Goal: Task Accomplishment & Management: Manage account settings

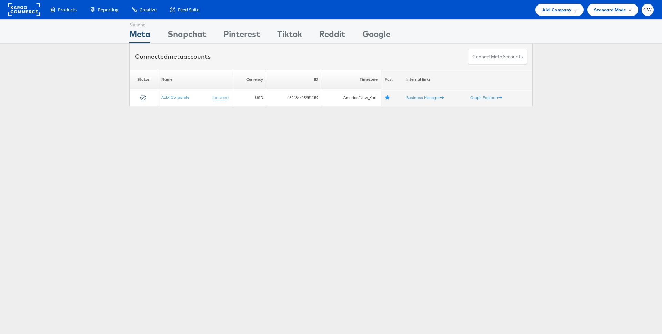
click at [564, 13] on span "Aldi Company" at bounding box center [556, 9] width 29 height 7
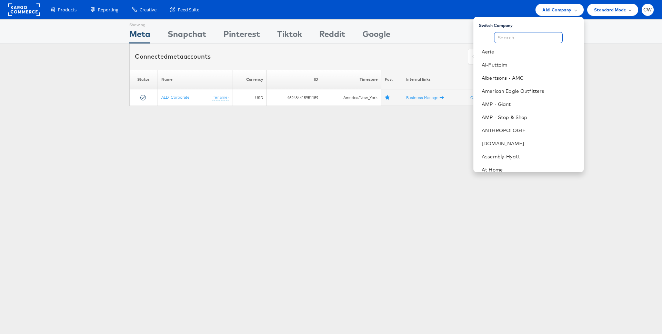
click at [542, 40] on input "text" at bounding box center [528, 37] width 69 height 11
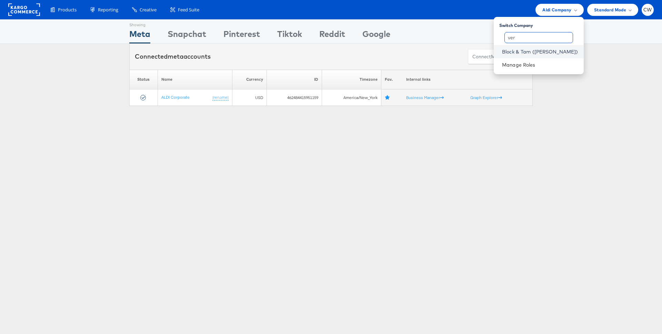
type input "ver"
click at [548, 51] on link "Block & Tam ([PERSON_NAME])" at bounding box center [540, 51] width 76 height 7
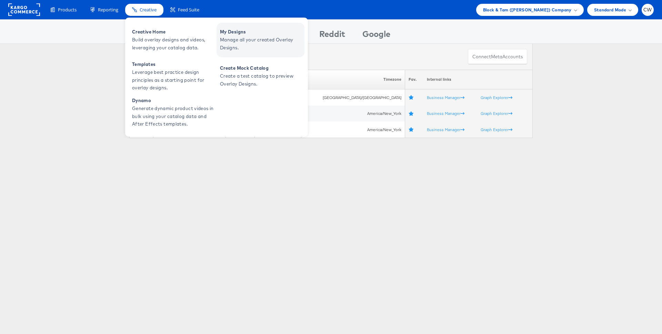
click at [239, 47] on span "Manage all your created Overlay Designs." at bounding box center [261, 44] width 83 height 16
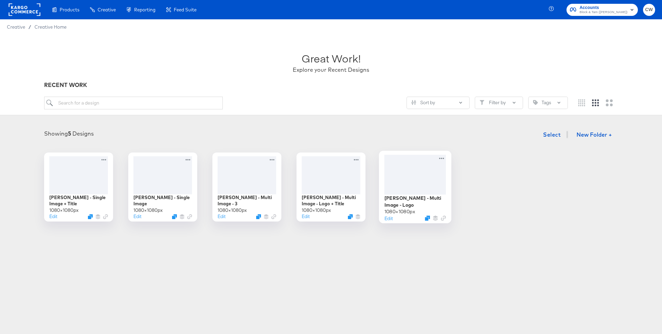
click at [418, 174] on div at bounding box center [415, 174] width 62 height 40
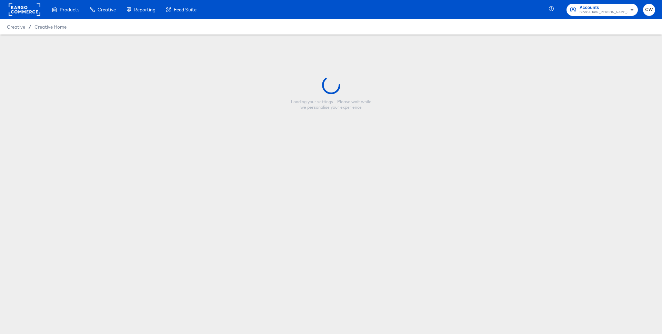
type input "Veronica Beard - Multi Image - Logo"
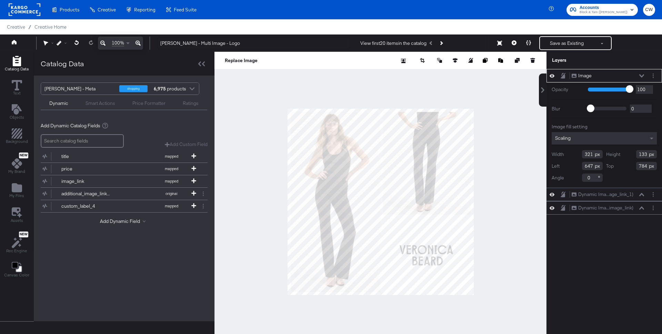
click at [553, 75] on icon at bounding box center [551, 75] width 5 height 3
click at [488, 209] on div at bounding box center [380, 202] width 332 height 300
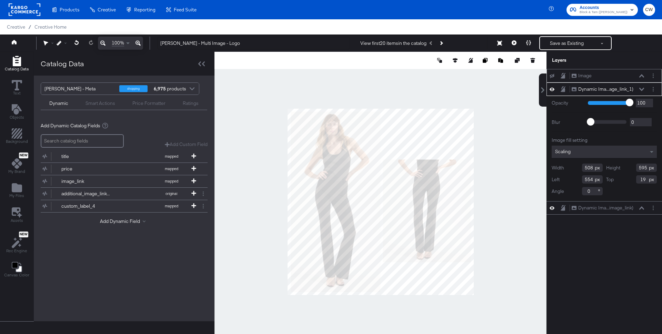
type input "295"
click at [515, 183] on div at bounding box center [380, 202] width 332 height 300
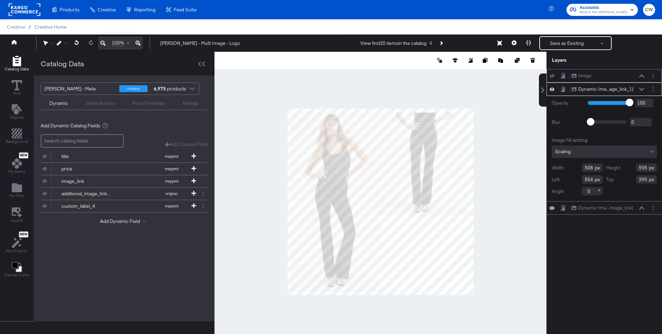
type input "538"
type input "23"
click at [524, 154] on div at bounding box center [380, 202] width 332 height 300
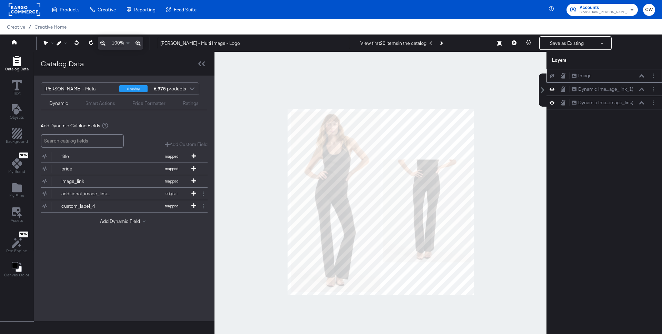
click at [505, 191] on div at bounding box center [380, 202] width 332 height 300
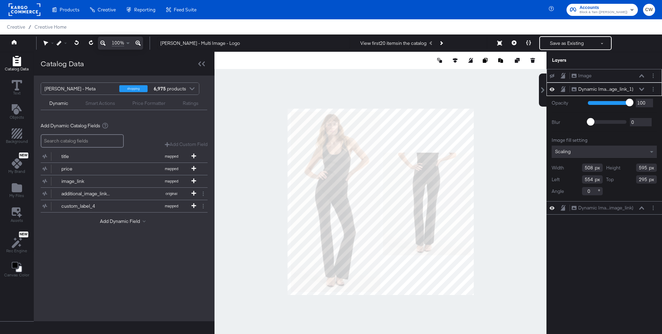
type input "255"
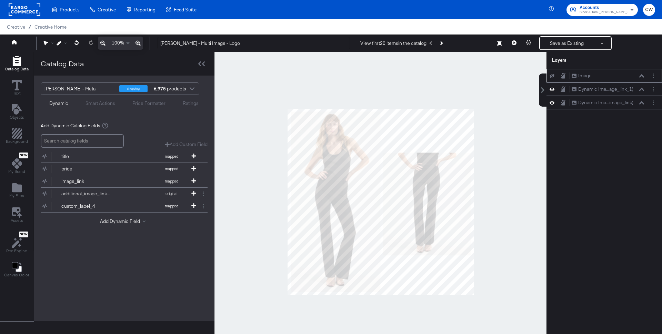
click at [504, 173] on div at bounding box center [380, 202] width 332 height 300
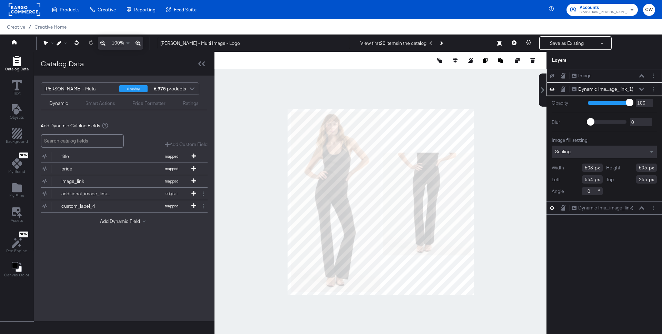
type input "257"
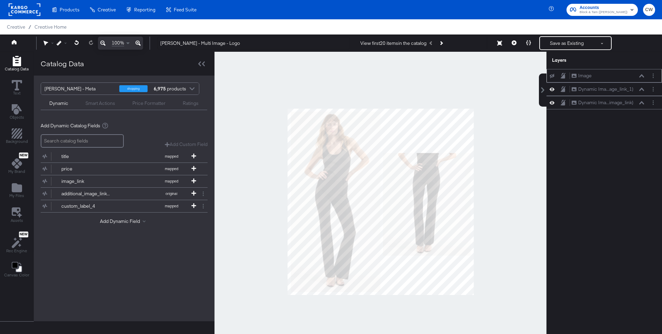
click at [480, 165] on div at bounding box center [380, 202] width 332 height 300
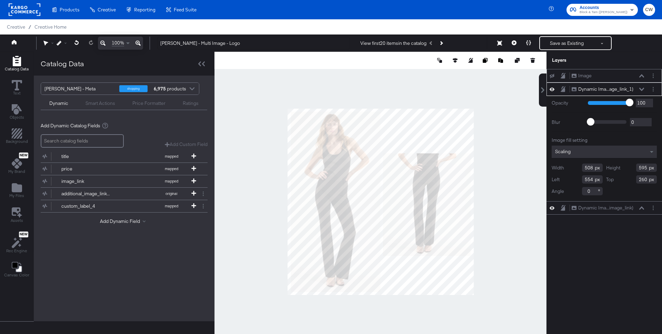
type input "261"
click at [525, 167] on div at bounding box center [380, 202] width 332 height 300
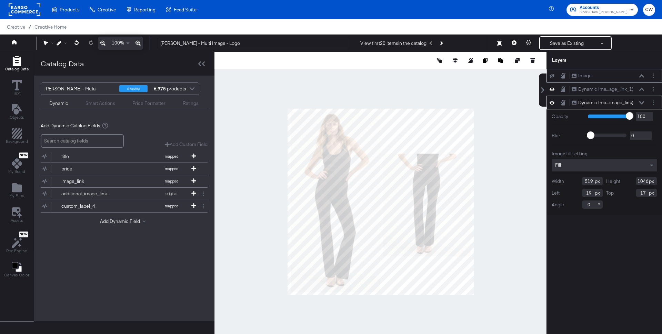
click at [507, 120] on div at bounding box center [380, 202] width 332 height 300
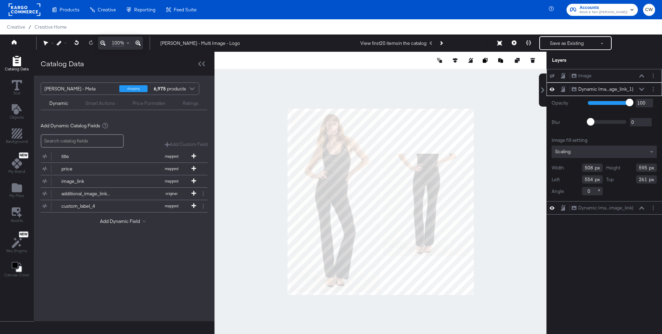
type input "437"
type input "512"
type input "625"
type input "344"
type input "617"
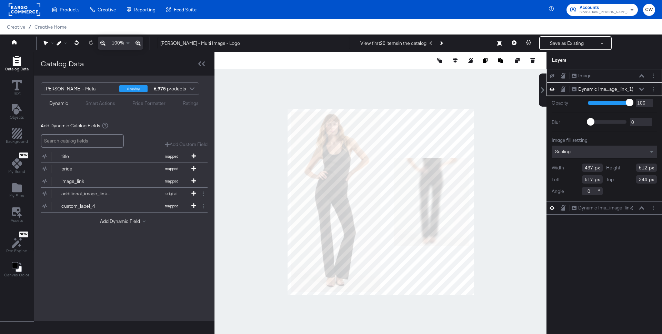
type input "272"
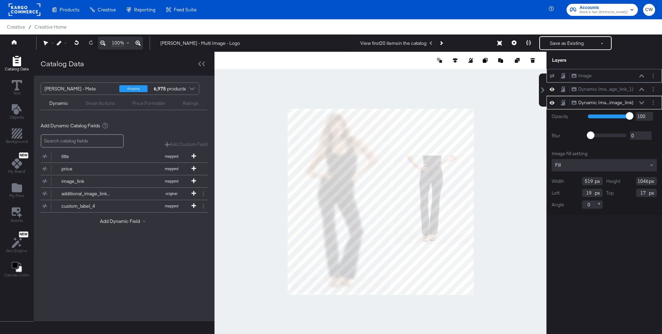
type input "573"
click at [518, 159] on div at bounding box center [380, 202] width 332 height 300
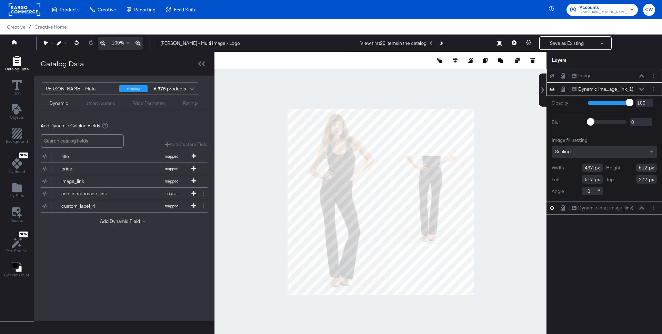
type input "613"
type input "452"
type input "530"
type input "254"
type input "609"
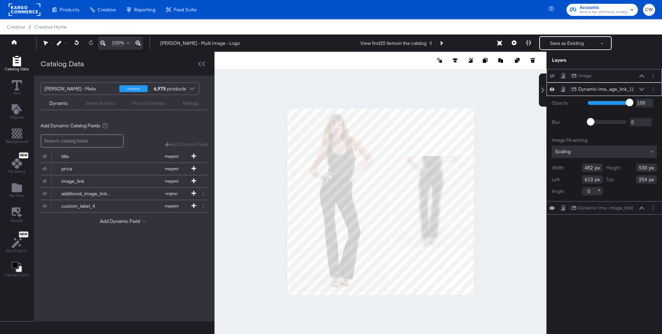
type input "275"
click at [508, 168] on div at bounding box center [380, 202] width 332 height 300
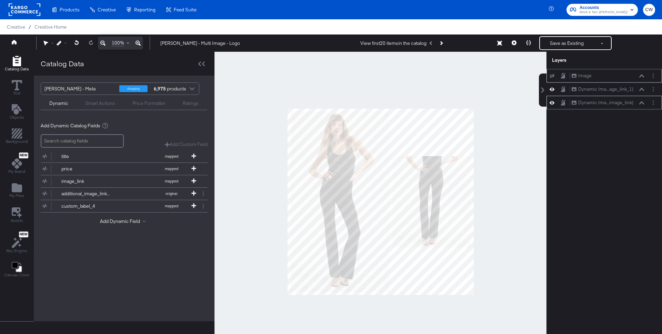
click at [550, 103] on icon at bounding box center [551, 102] width 5 height 3
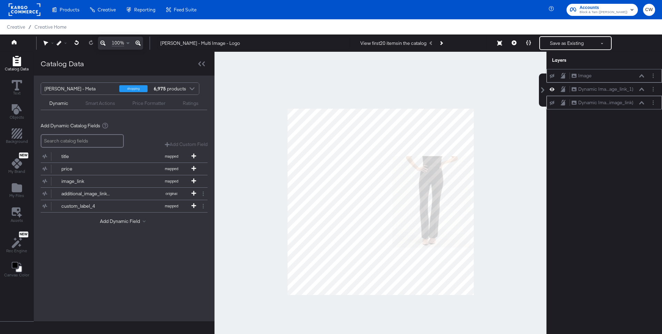
click at [554, 103] on button at bounding box center [552, 103] width 6 height 6
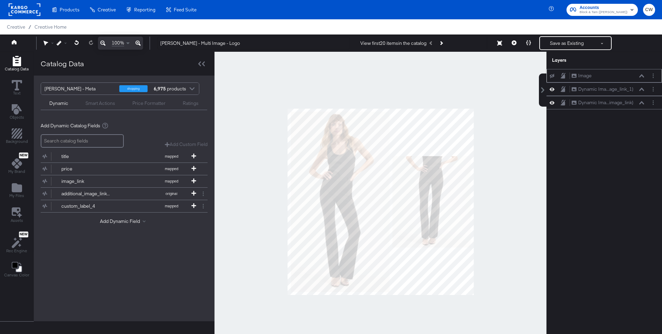
click at [553, 74] on icon at bounding box center [551, 76] width 5 height 4
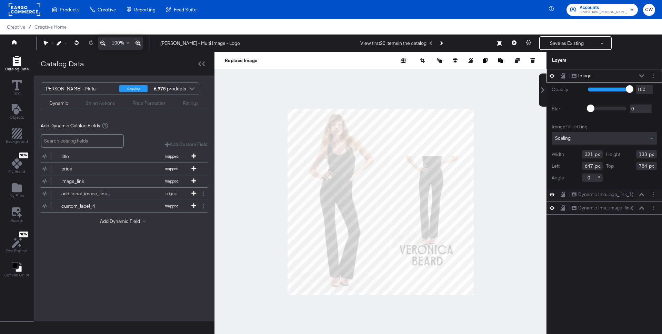
type input "651"
type input "914"
type input "192"
type input "80"
type input "780"
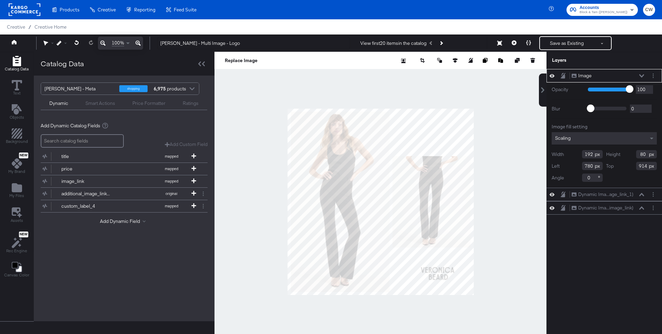
type input "210"
type input "87"
type input "730"
type input "894"
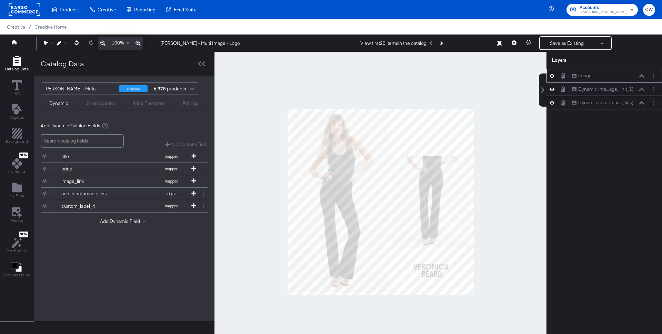
click at [518, 232] on div at bounding box center [380, 202] width 332 height 300
click at [13, 87] on icon at bounding box center [17, 85] width 10 height 10
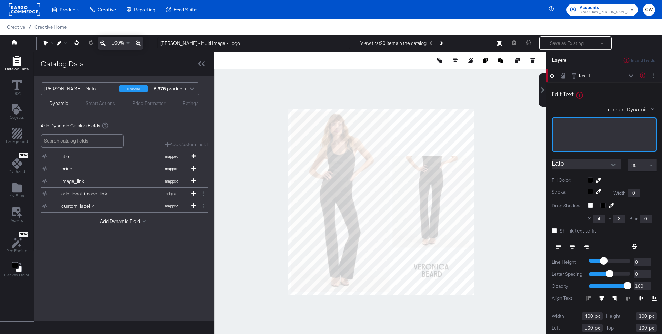
click at [571, 132] on div "﻿" at bounding box center [604, 134] width 105 height 34
click at [597, 171] on div at bounding box center [604, 171] width 105 height 0
click at [603, 166] on input "Lato" at bounding box center [581, 164] width 59 height 10
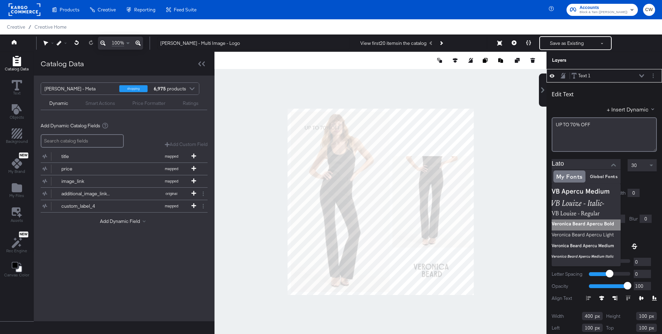
click at [575, 223] on img at bounding box center [586, 224] width 69 height 11
type input "Veronica Beard Apercu Bold"
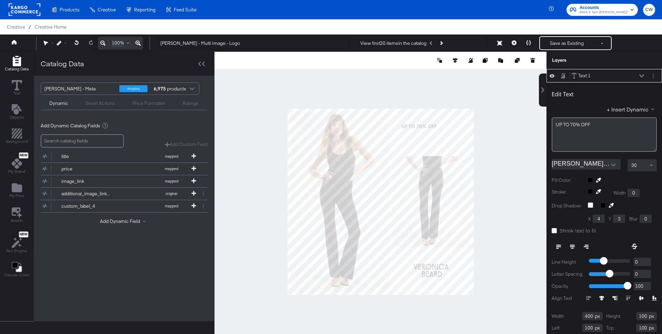
type input "680"
type input "120"
click at [573, 244] on icon at bounding box center [572, 244] width 5 height 1
type input "635"
type input "118"
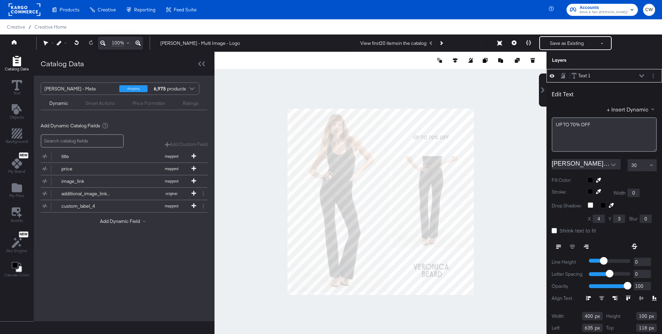
click at [643, 165] on div "30" at bounding box center [642, 165] width 29 height 12
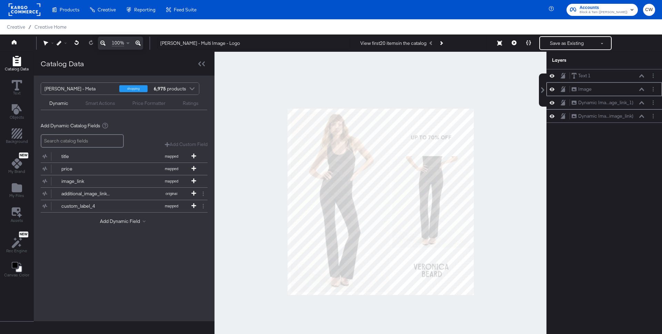
click at [501, 189] on div at bounding box center [380, 202] width 332 height 300
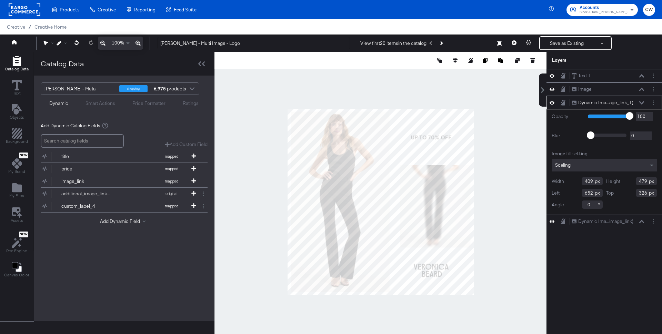
type input "409"
type input "479"
type input "652"
type input "326"
type input "626"
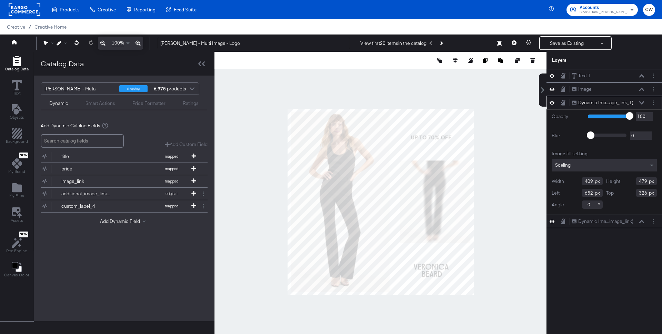
type input "288"
type input "635"
type input "286"
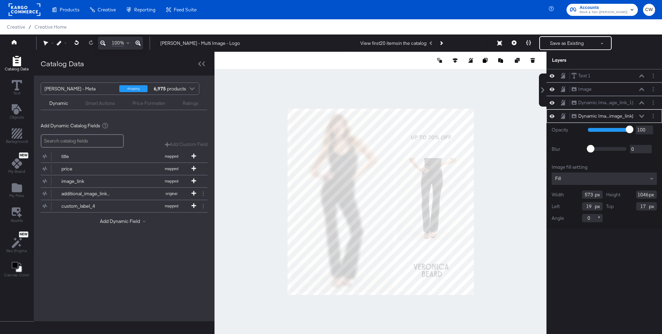
type input "595"
click at [495, 188] on div at bounding box center [380, 202] width 332 height 300
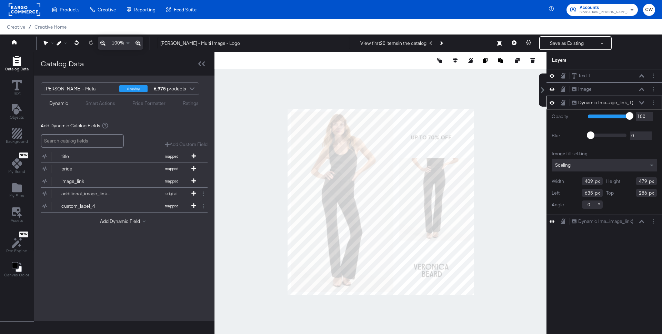
type input "649"
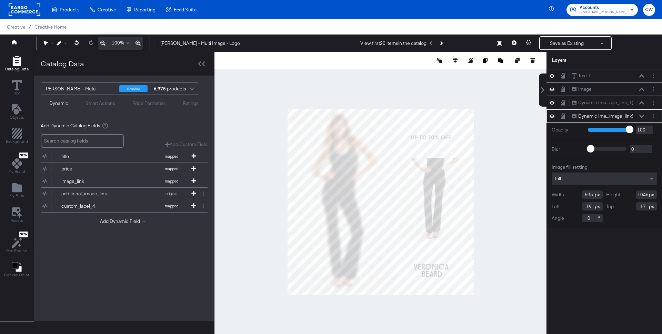
type input "605"
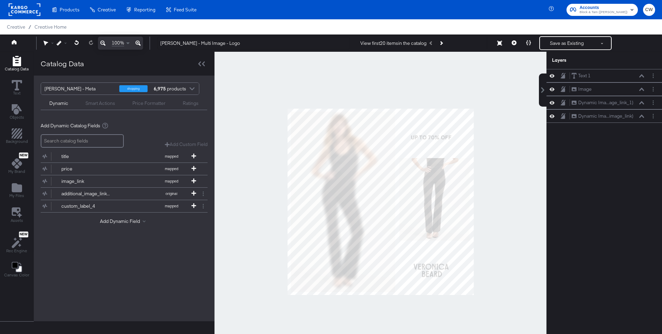
click at [507, 177] on div at bounding box center [380, 202] width 332 height 300
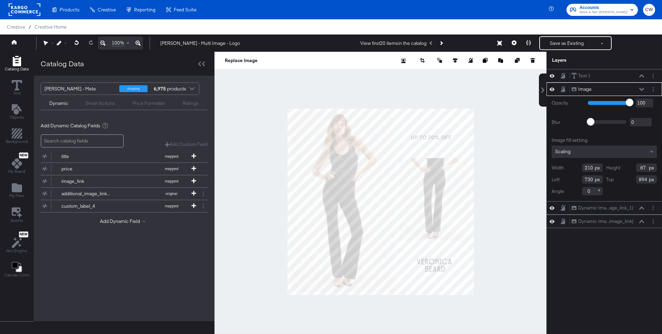
type input "748"
type input "864"
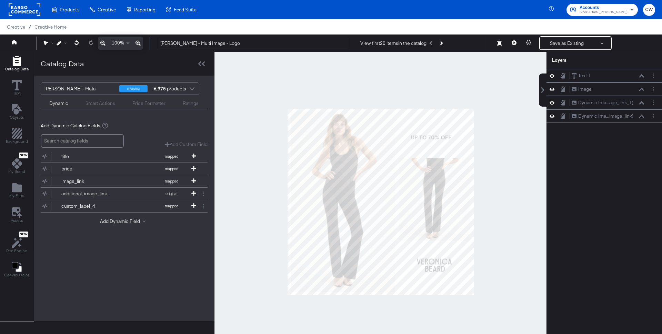
click at [505, 118] on div at bounding box center [380, 202] width 332 height 300
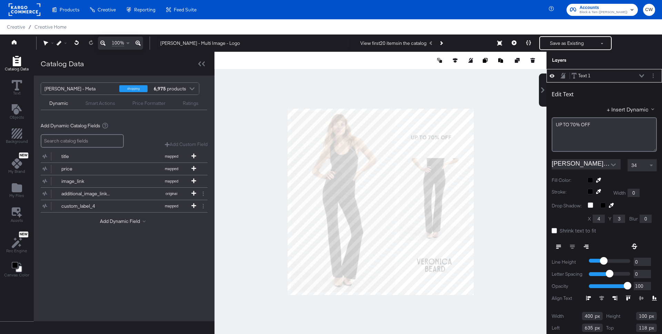
scroll to position [7, 0]
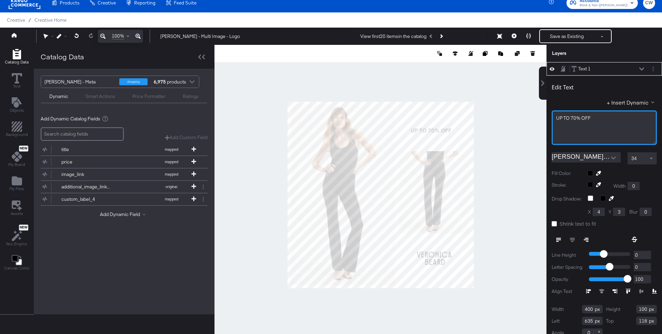
click at [554, 119] on div "UP ﻿TO 70% OFF" at bounding box center [604, 127] width 105 height 34
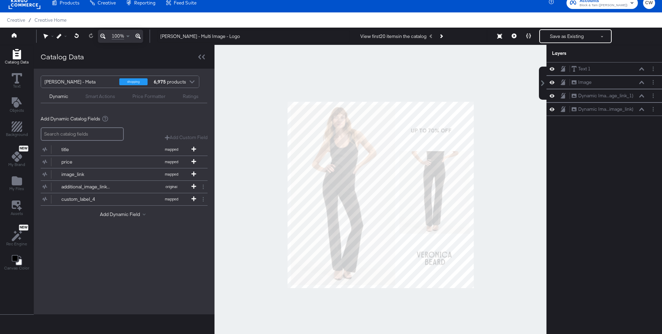
click at [517, 158] on div at bounding box center [380, 195] width 332 height 300
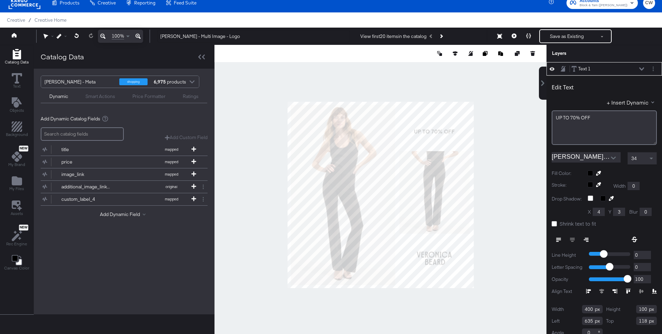
type input "653"
type input "114"
click at [502, 118] on div at bounding box center [380, 195] width 332 height 300
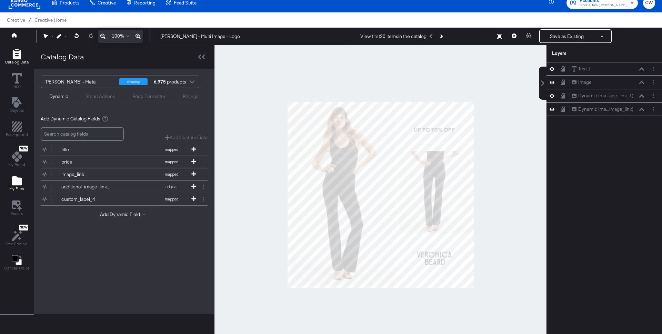
click at [13, 185] on icon "Add Files" at bounding box center [17, 180] width 10 height 9
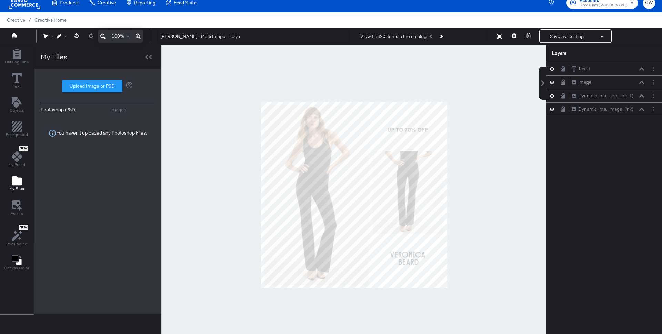
click at [119, 112] on div "Images" at bounding box center [118, 110] width 16 height 7
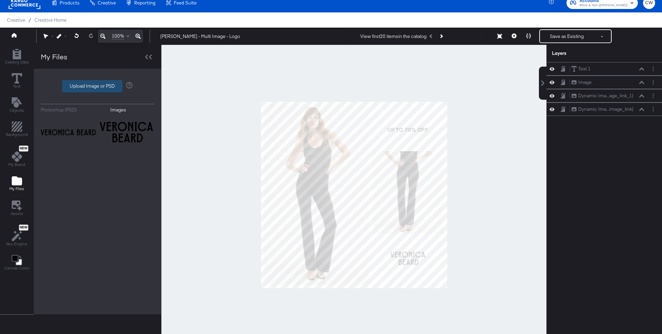
click at [101, 86] on label "Upload Image or PSD" at bounding box center [92, 86] width 60 height 12
click at [98, 86] on input "Upload Image or PSD" at bounding box center [98, 86] width 0 height 0
type input "C:\fakepath\Screenshot 2025-08-20 at 11.31.10.png"
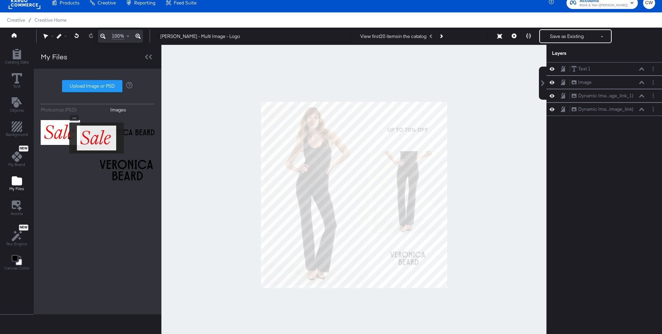
click at [65, 138] on img at bounding box center [60, 132] width 39 height 34
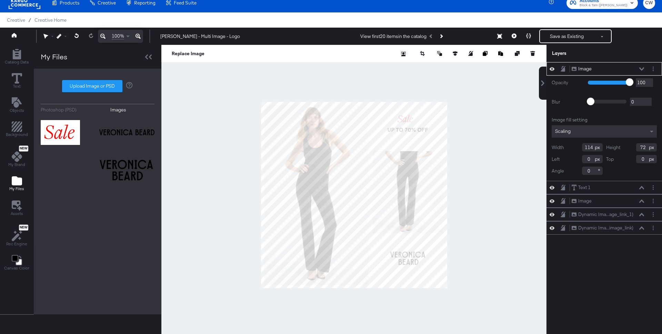
type input "782"
type input "64"
click at [497, 127] on div at bounding box center [353, 195] width 385 height 300
type input "716"
type input "74"
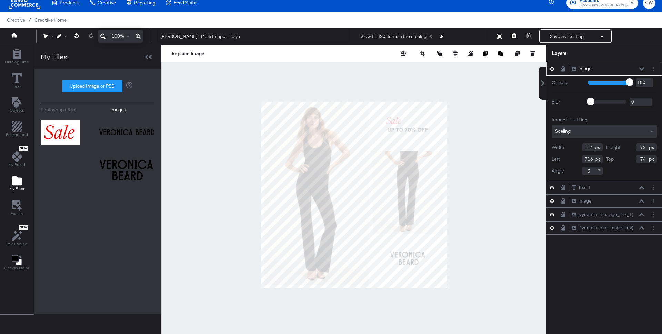
click at [483, 103] on div at bounding box center [353, 195] width 385 height 300
type input "796"
click at [479, 118] on div at bounding box center [353, 195] width 385 height 300
click at [475, 89] on div at bounding box center [353, 195] width 385 height 300
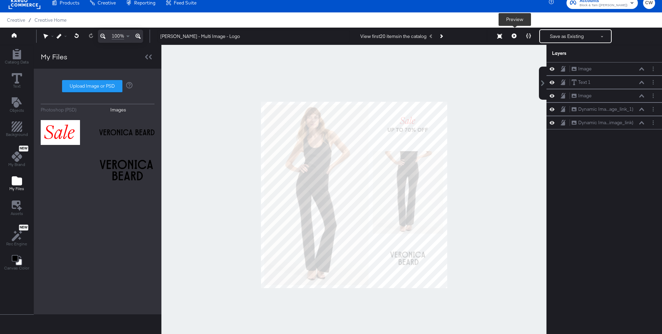
click at [515, 36] on icon at bounding box center [514, 35] width 5 height 5
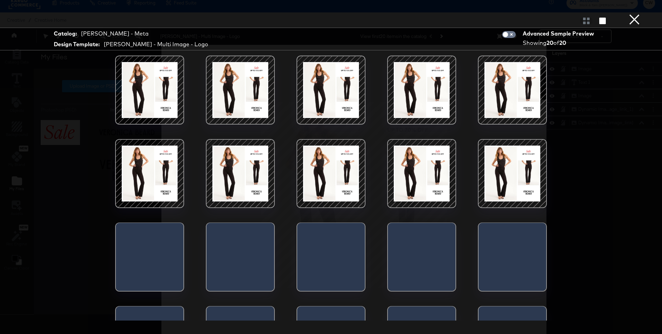
scroll to position [54, 0]
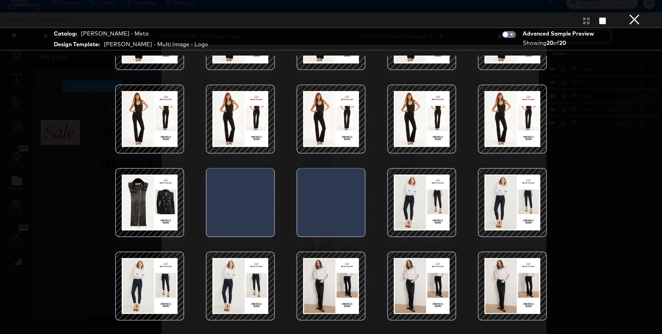
click at [166, 215] on div at bounding box center [149, 202] width 59 height 59
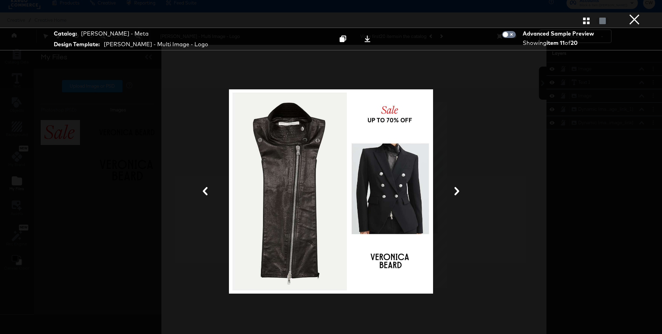
click at [635, 14] on button "×" at bounding box center [634, 7] width 14 height 14
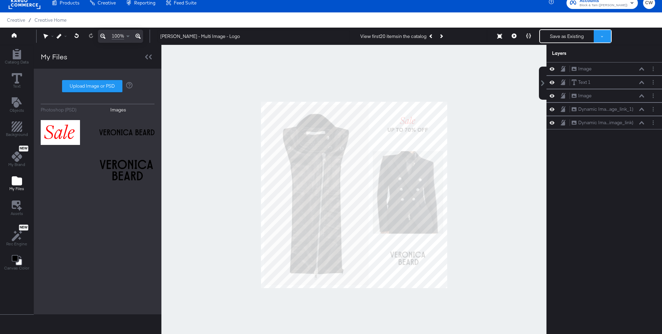
click at [606, 37] on button at bounding box center [602, 36] width 17 height 12
click at [573, 64] on button "Save as New Design" at bounding box center [579, 61] width 72 height 12
click at [561, 36] on button "Save as New Design" at bounding box center [567, 36] width 54 height 12
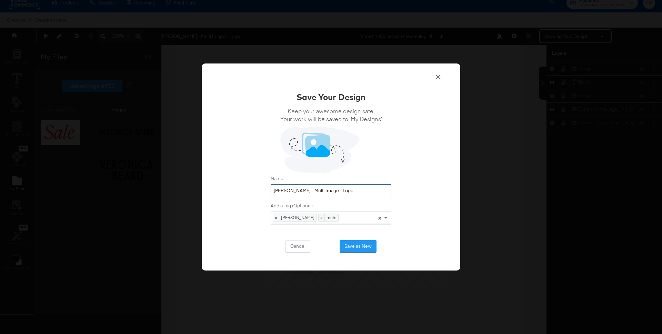
drag, startPoint x: 352, startPoint y: 190, endPoint x: 321, endPoint y: 190, distance: 30.7
click at [321, 190] on input "Veronica Beard - Multi Image - Logo" at bounding box center [331, 190] width 121 height 13
type input "Veronica Beard - Multi - Sale"
click at [363, 245] on button "Save as New" at bounding box center [358, 246] width 37 height 12
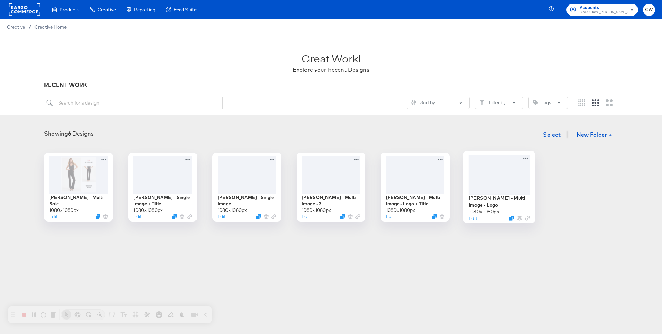
click at [498, 169] on div at bounding box center [499, 174] width 62 height 40
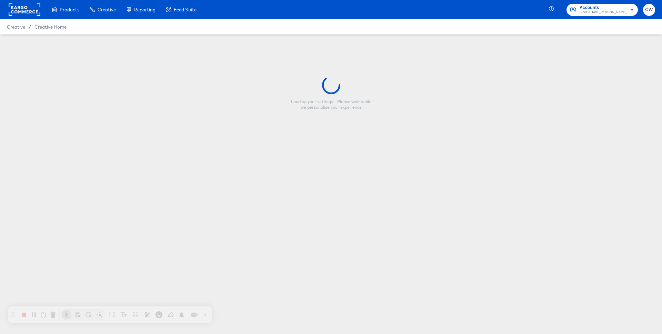
type input "Veronica Beard - Multi Image - Logo"
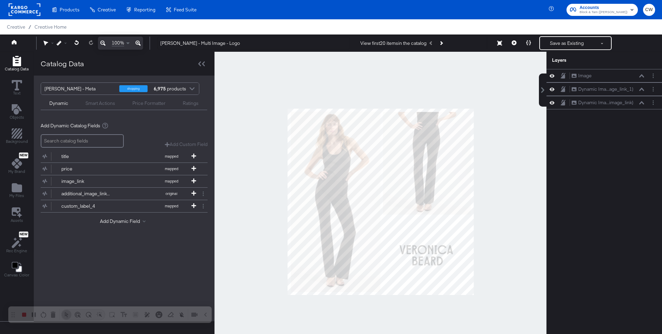
click at [509, 134] on div at bounding box center [380, 202] width 332 height 300
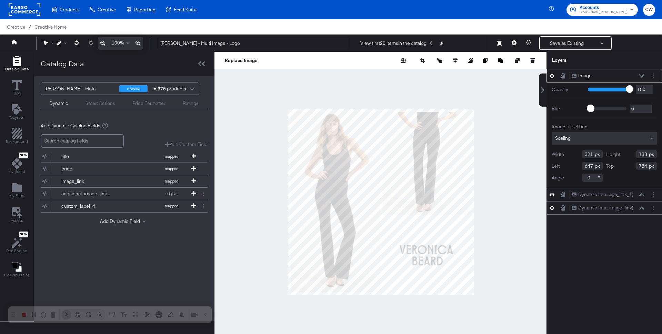
type input "207"
type input "86"
type input "761"
type input "135"
type input "871"
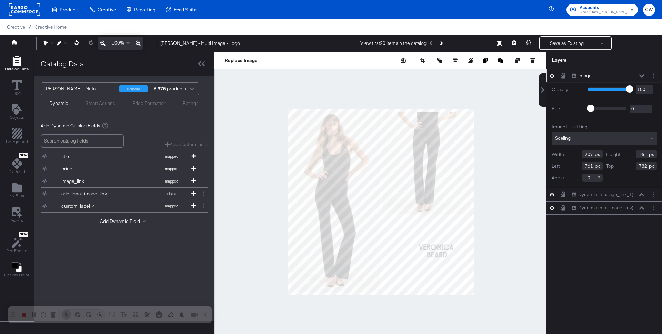
type input "966"
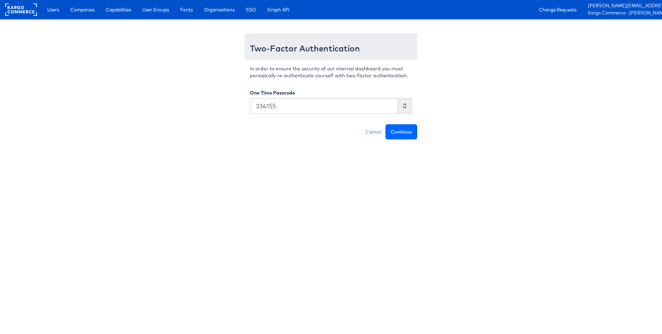
type input "334155"
click at [407, 137] on button "Continue" at bounding box center [401, 131] width 32 height 15
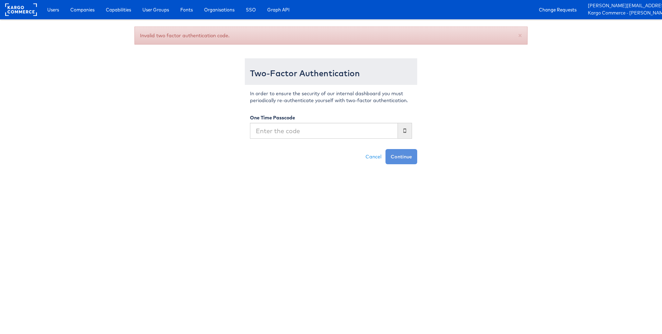
click at [269, 129] on input "text" at bounding box center [324, 131] width 148 height 16
type input "059607"
click at [398, 154] on button "Continue" at bounding box center [401, 156] width 32 height 15
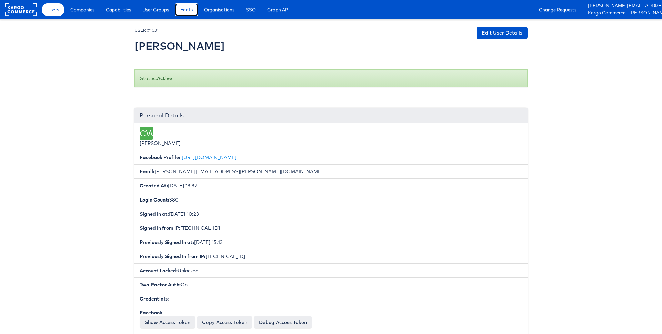
click at [186, 13] on link "Fonts" at bounding box center [186, 9] width 23 height 12
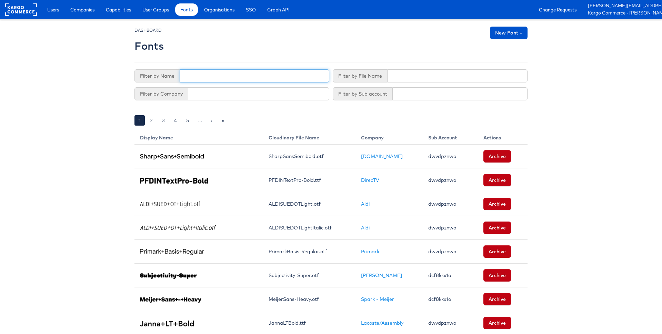
click at [213, 75] on input "text" at bounding box center [255, 75] width 150 height 13
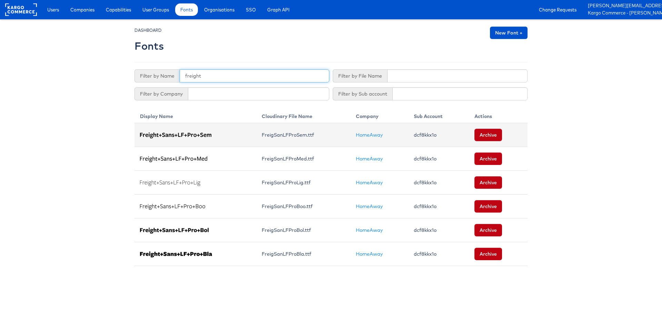
type input "freight"
click at [177, 136] on img at bounding box center [175, 135] width 71 height 6
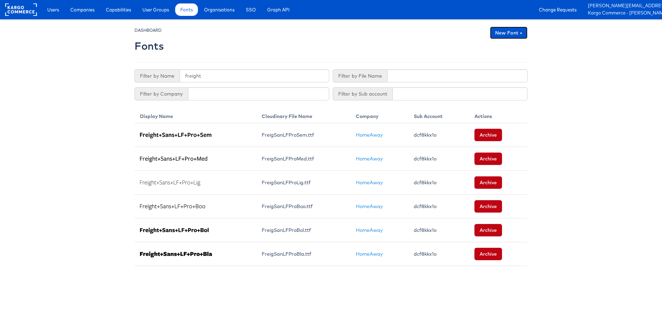
click at [513, 34] on link "New Font +" at bounding box center [509, 33] width 38 height 12
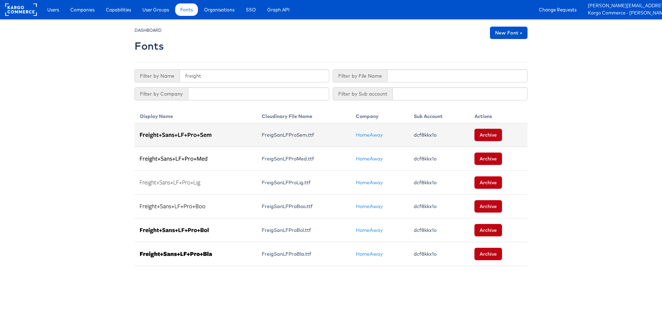
click at [186, 132] on img at bounding box center [175, 135] width 71 height 6
click at [367, 133] on link "HomeAway" at bounding box center [369, 135] width 27 height 6
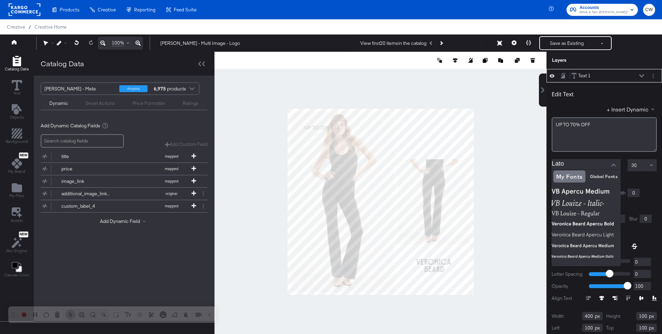
click at [581, 226] on img at bounding box center [586, 224] width 69 height 11
type input "Veronica Beard Apercu Bold"
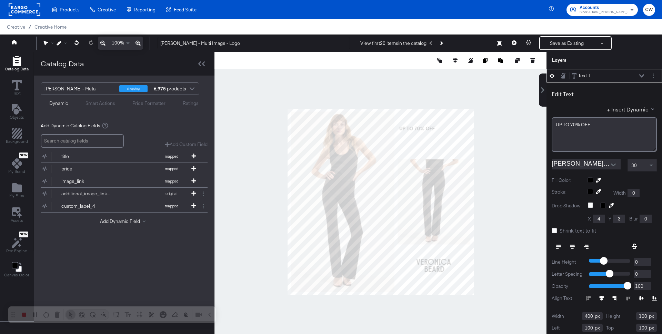
type input "692"
type input "138"
click at [574, 243] on button at bounding box center [572, 246] width 14 height 12
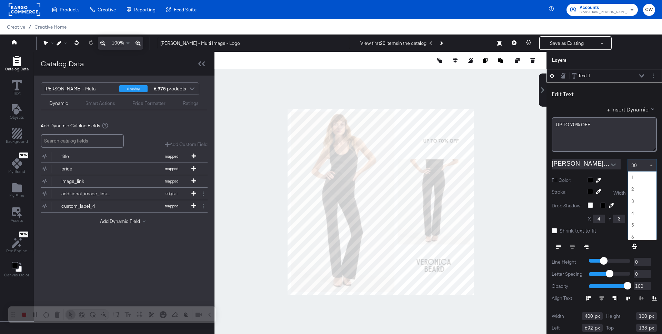
click at [641, 169] on div "30" at bounding box center [642, 165] width 29 height 12
type input "649"
type input "134"
click at [498, 125] on div at bounding box center [380, 202] width 332 height 300
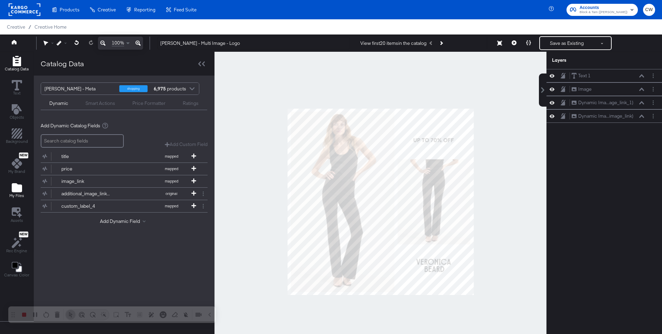
click at [14, 188] on icon "Add Files" at bounding box center [17, 187] width 10 height 9
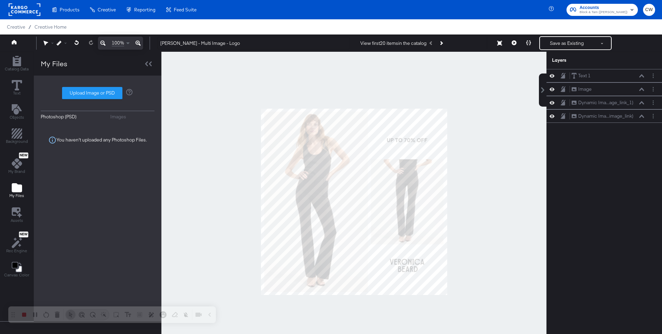
click at [120, 118] on div "Images" at bounding box center [118, 116] width 16 height 7
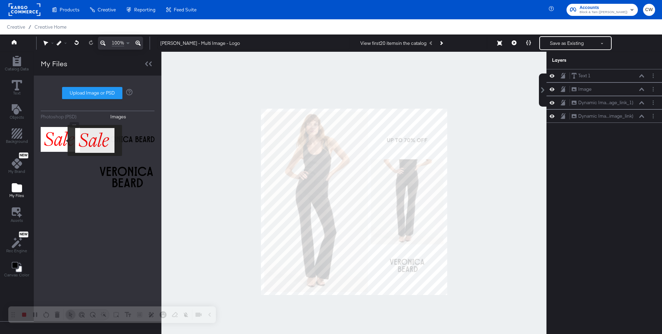
click at [58, 139] on img at bounding box center [60, 139] width 39 height 34
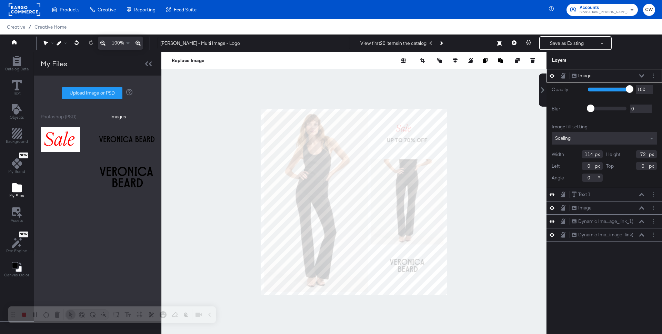
type input "772"
type input "78"
type input "140"
type input "89"
type input "61"
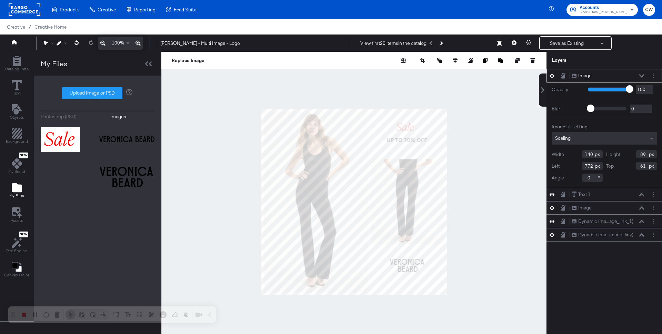
type input "134"
type input "85"
type input "65"
type input "782"
type input "75"
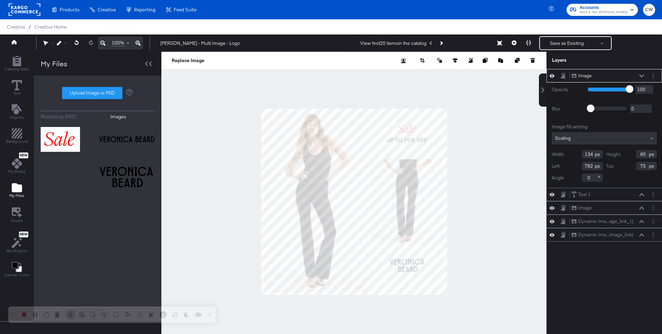
click at [491, 125] on div at bounding box center [353, 202] width 385 height 300
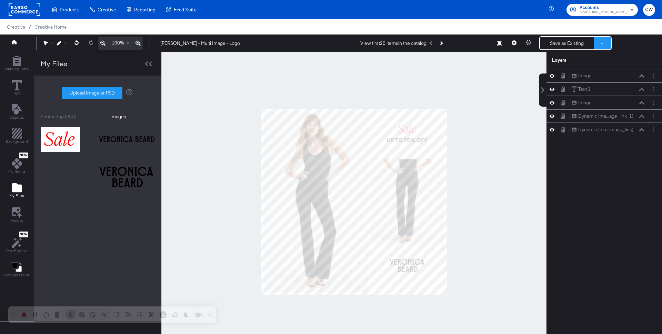
click at [603, 39] on button at bounding box center [602, 43] width 17 height 12
click at [569, 65] on button "Save as New Design" at bounding box center [579, 68] width 72 height 12
click at [562, 44] on button "Save as New Design" at bounding box center [567, 43] width 54 height 12
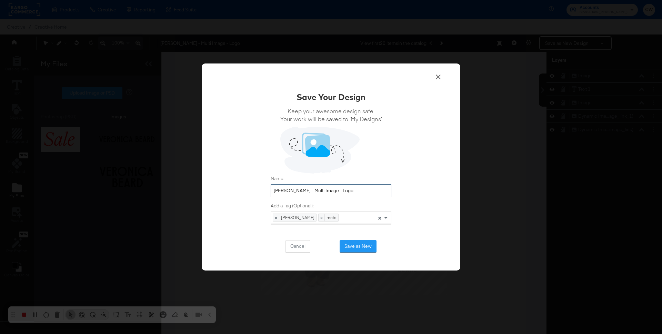
drag, startPoint x: 366, startPoint y: 190, endPoint x: 321, endPoint y: 191, distance: 44.8
click at [321, 191] on input "Veronica Beard - Multi Image - Logo" at bounding box center [331, 190] width 121 height 13
type input "Veronica Beard - Multi - SALE"
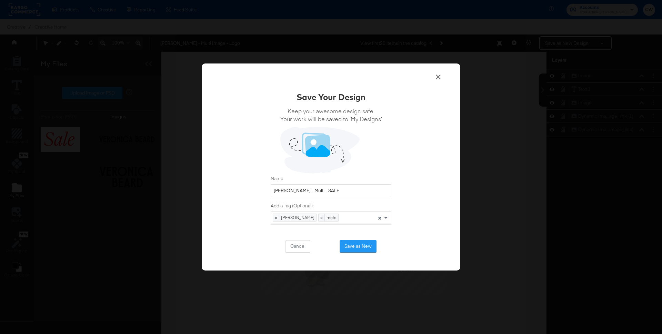
click at [438, 75] on icon at bounding box center [438, 77] width 8 height 8
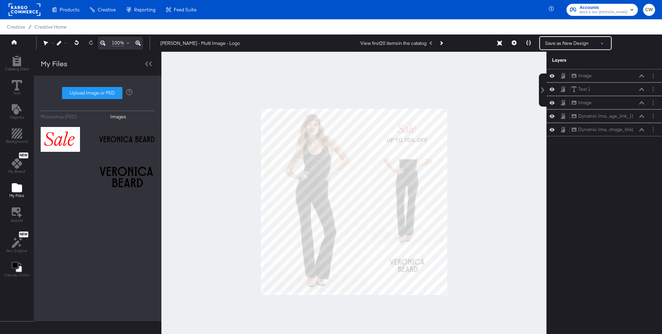
click at [464, 96] on div at bounding box center [353, 202] width 385 height 300
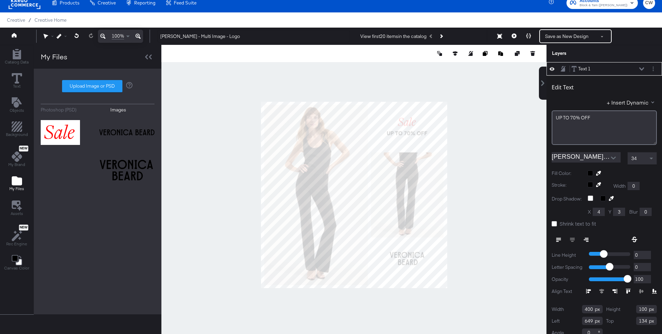
click at [494, 114] on div at bounding box center [353, 195] width 385 height 300
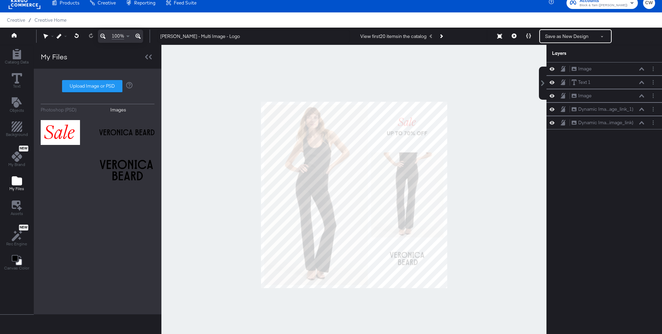
scroll to position [0, 0]
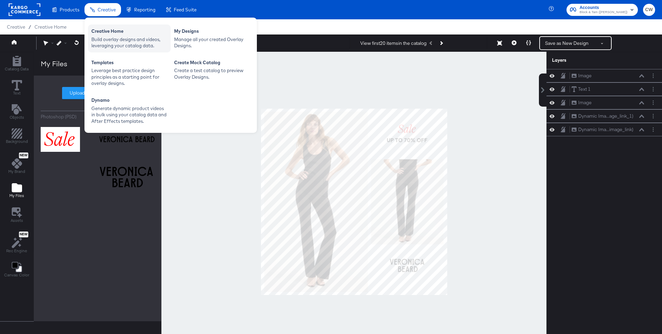
click at [112, 31] on div "Creative Home" at bounding box center [129, 32] width 76 height 8
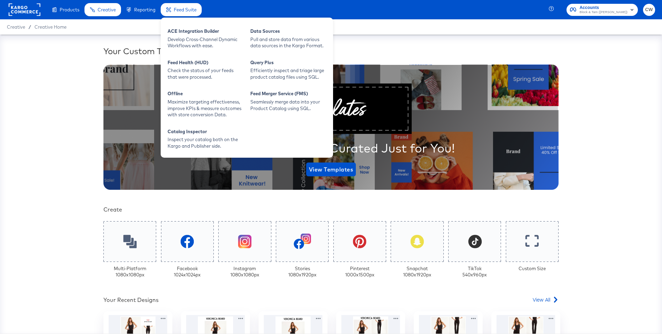
click at [193, 10] on span "Feed Suite" at bounding box center [185, 10] width 23 height 6
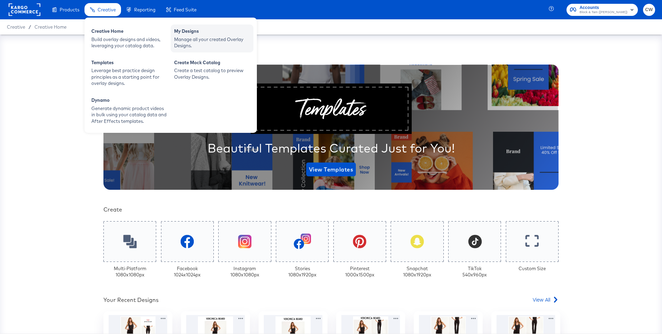
click at [200, 44] on div "Manage all your created Overlay Designs." at bounding box center [212, 42] width 76 height 13
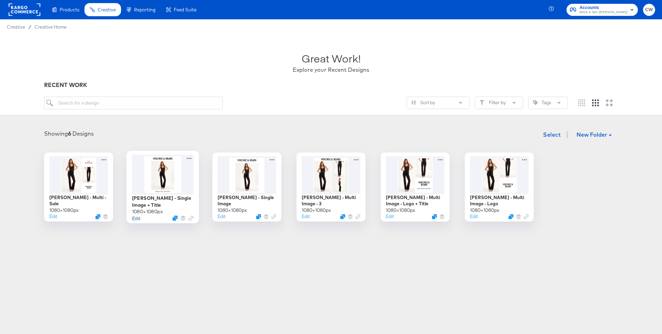
click at [136, 218] on button "Edit" at bounding box center [136, 217] width 8 height 7
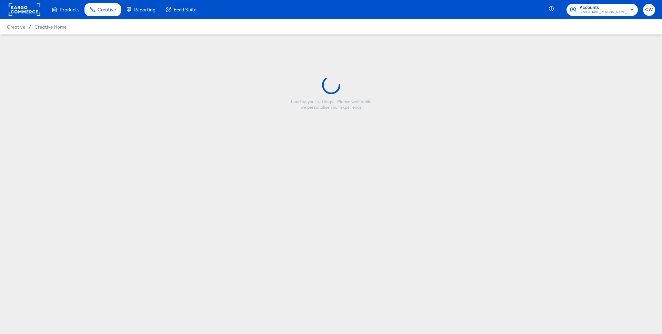
type input "Veronica Beard - Single Image + Title"
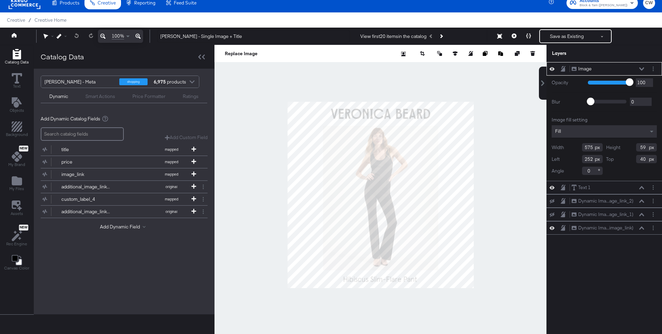
scroll to position [13, 0]
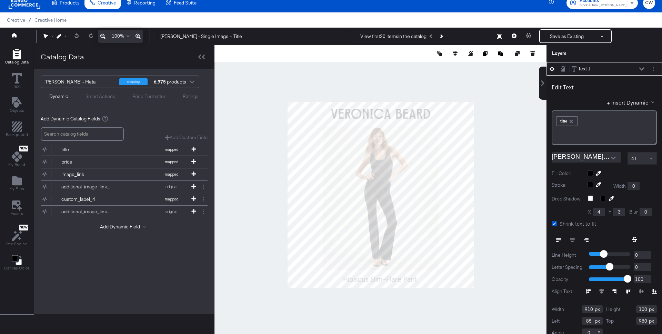
click at [572, 121] on icon "button" at bounding box center [570, 121] width 3 height 3
click at [560, 123] on div "﻿" at bounding box center [604, 127] width 105 height 34
click at [635, 158] on span "41" at bounding box center [634, 158] width 6 height 6
click at [642, 160] on div "41" at bounding box center [642, 158] width 29 height 12
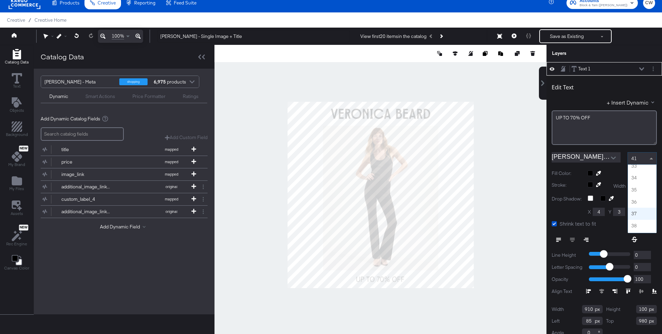
scroll to position [385, 0]
type input "1002"
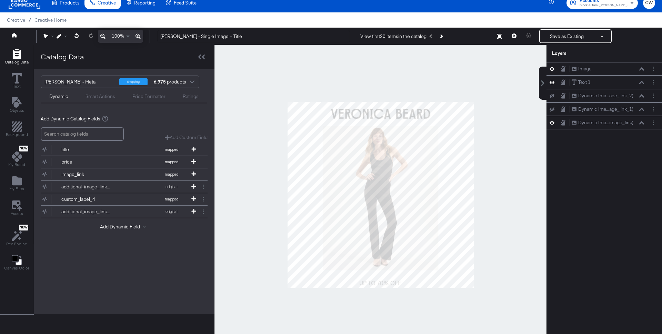
click at [491, 243] on div at bounding box center [380, 195] width 332 height 300
click at [17, 183] on icon "Add Files" at bounding box center [17, 180] width 10 height 9
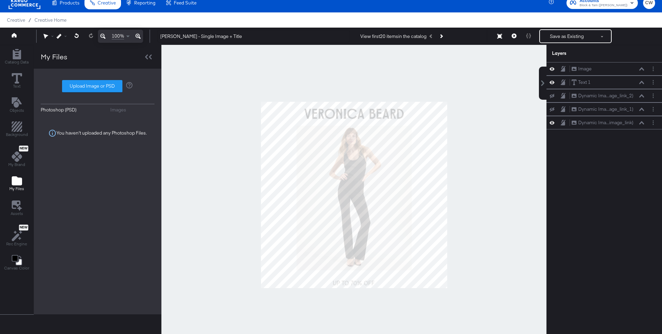
click at [119, 110] on div "Images" at bounding box center [118, 110] width 16 height 7
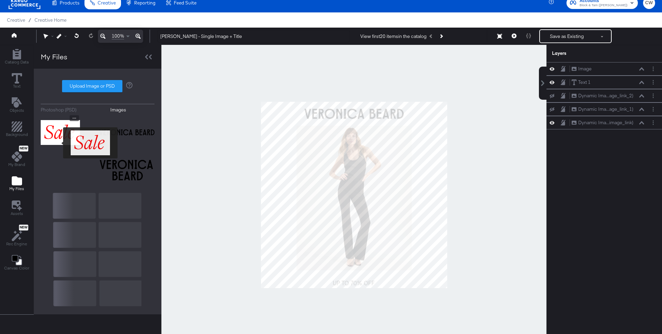
click at [58, 143] on img at bounding box center [60, 132] width 39 height 34
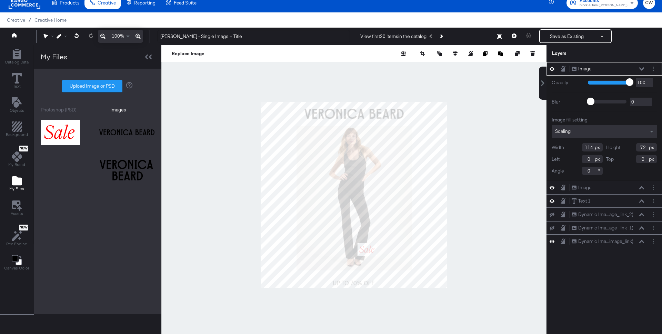
type input "458"
type input "906"
type input "80"
type input "51"
type input "91"
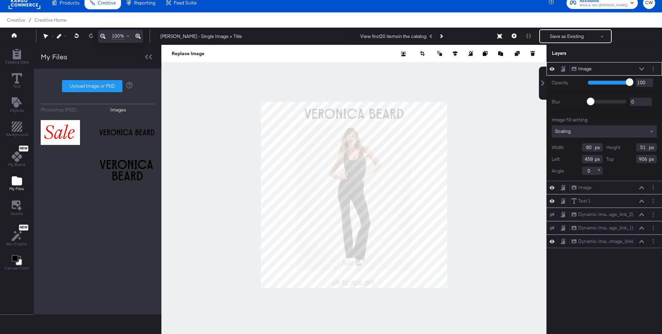
type input "58"
type input "478"
type input "944"
type input "480"
type input "978"
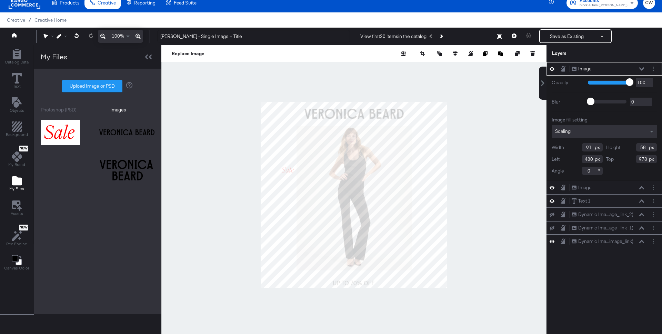
type input "38"
type input "158"
type input "131"
type input "83"
type input "151"
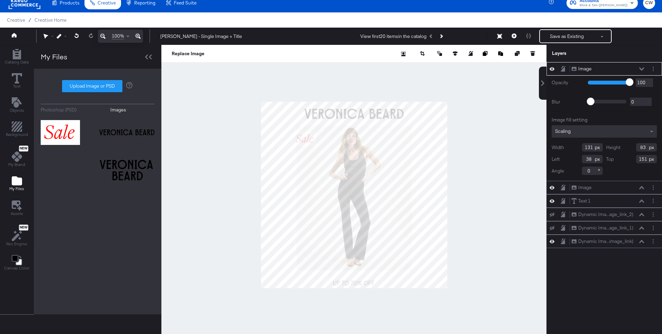
type input "140"
type input "163"
click at [454, 135] on div at bounding box center [353, 195] width 385 height 300
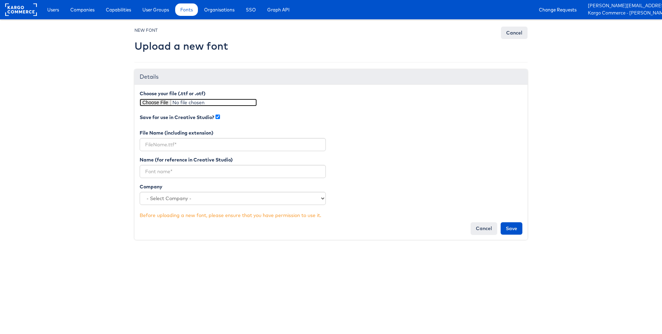
click at [163, 103] on input "file" at bounding box center [198, 103] width 117 height 8
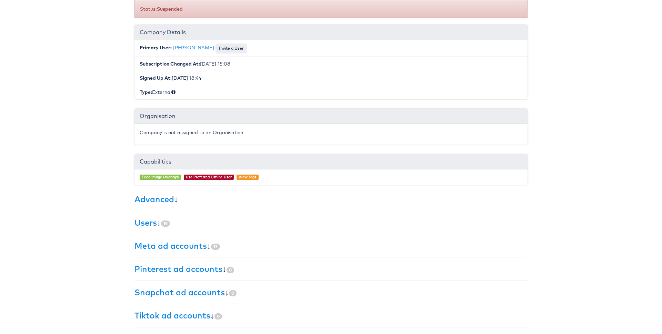
scroll to position [69, 0]
click at [150, 226] on link "Users" at bounding box center [145, 222] width 22 height 10
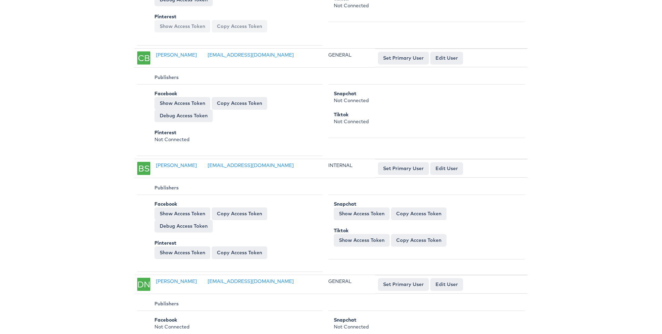
scroll to position [0, 0]
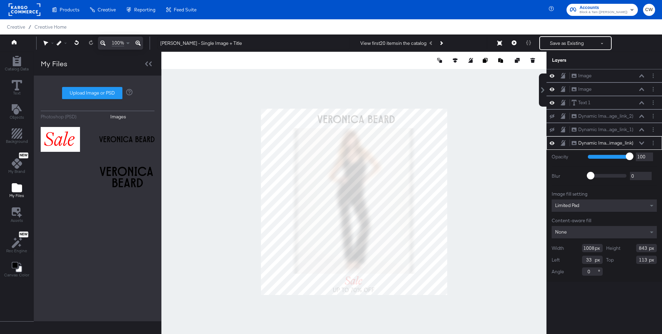
scroll to position [7, 0]
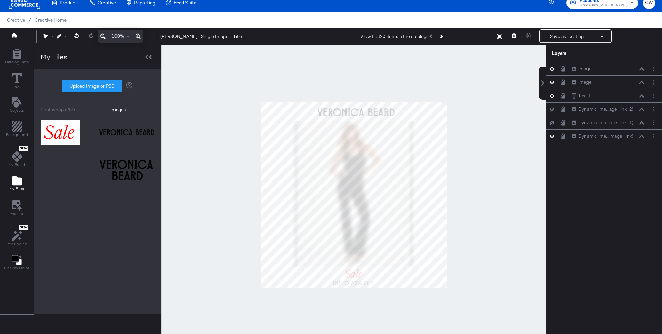
click at [501, 111] on div at bounding box center [353, 195] width 385 height 300
click at [496, 147] on div at bounding box center [353, 195] width 385 height 300
click at [604, 36] on button at bounding box center [602, 36] width 17 height 12
click at [573, 61] on button "Save as New Design" at bounding box center [579, 61] width 72 height 12
click at [566, 38] on button "Save as New Design" at bounding box center [567, 36] width 54 height 12
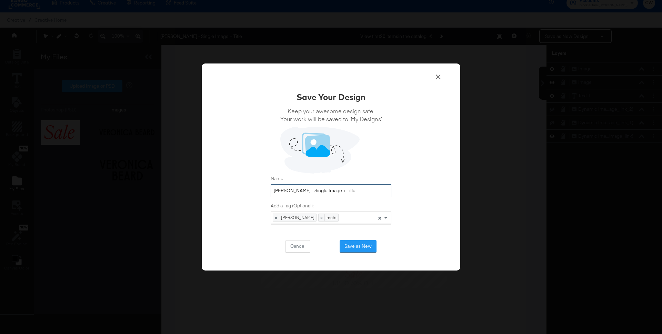
drag, startPoint x: 357, startPoint y: 192, endPoint x: 340, endPoint y: 191, distance: 17.6
click at [340, 191] on input "Veronica Beard - Single Image + Title" at bounding box center [331, 190] width 121 height 13
type input "Veronica Beard - Single Image - Sale"
click at [370, 243] on button "Save as New" at bounding box center [358, 246] width 37 height 12
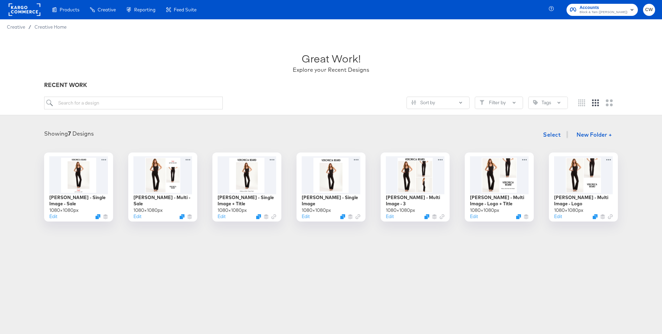
click at [41, 3] on div "Products Products Product Catalogs Enhance Your Product Catalog, Map Them to Pu…" at bounding box center [101, 9] width 202 height 19
click at [26, 11] on rect at bounding box center [25, 9] width 32 height 12
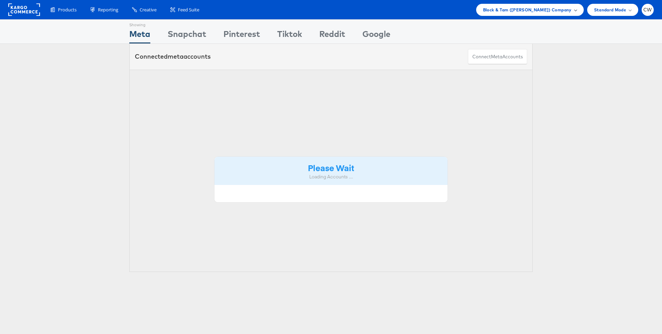
click at [556, 8] on span "Block & Tam ([PERSON_NAME]) Company" at bounding box center [527, 9] width 89 height 7
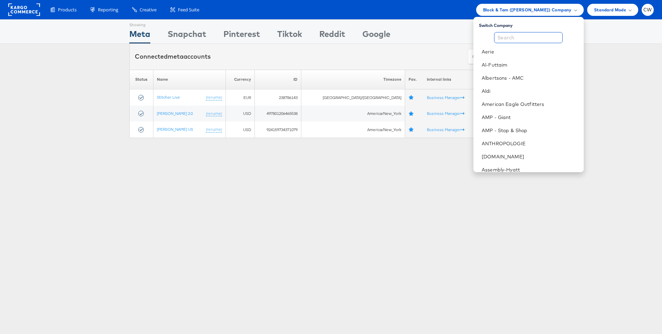
click at [509, 39] on input "text" at bounding box center [528, 37] width 69 height 11
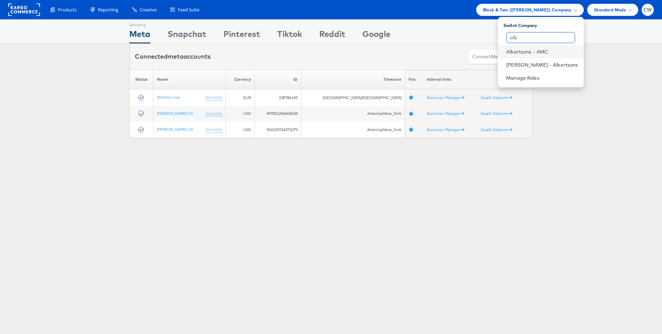
type input "alb"
drag, startPoint x: 548, startPoint y: 58, endPoint x: 548, endPoint y: 62, distance: 4.1
click at [548, 62] on ul "Albertsons - AMC Merkle - Albertsons" at bounding box center [540, 58] width 85 height 26
click at [548, 62] on link "[PERSON_NAME] - Albertsons" at bounding box center [542, 64] width 72 height 7
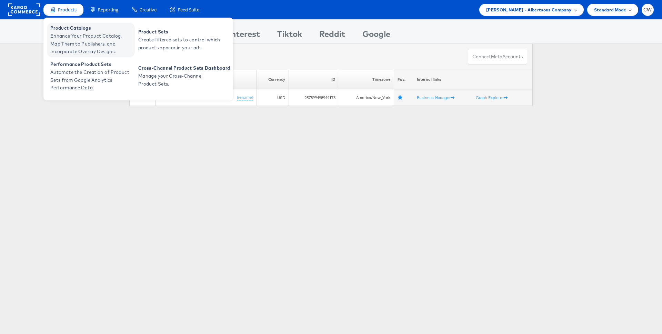
click at [95, 43] on span "Enhance Your Product Catalog, Map Them to Publishers, and Incorporate Overlay D…" at bounding box center [91, 43] width 83 height 23
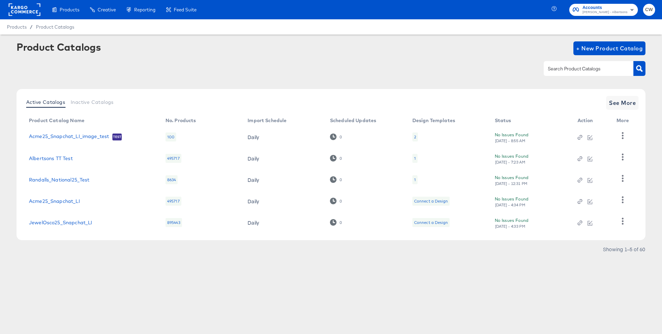
click at [584, 70] on input "text" at bounding box center [582, 69] width 73 height 8
type input "snap"
click at [71, 160] on link "Acme25_Snapchat_LI" at bounding box center [54, 158] width 51 height 6
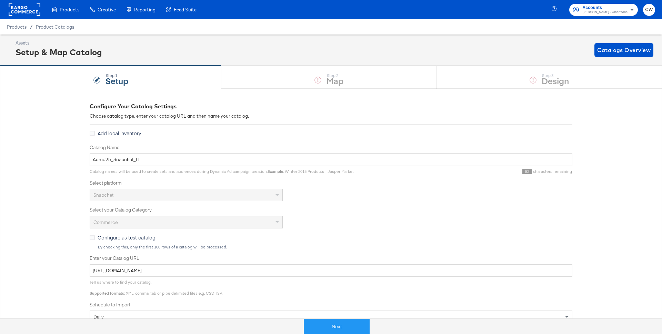
scroll to position [129, 0]
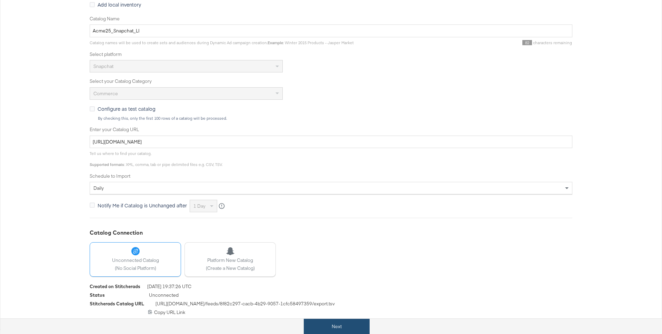
click at [346, 324] on button "Next" at bounding box center [337, 327] width 66 height 16
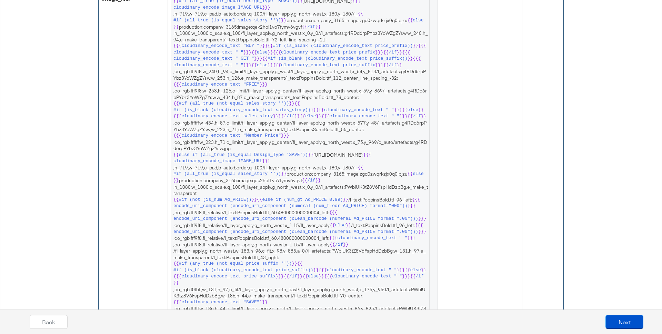
scroll to position [0, 0]
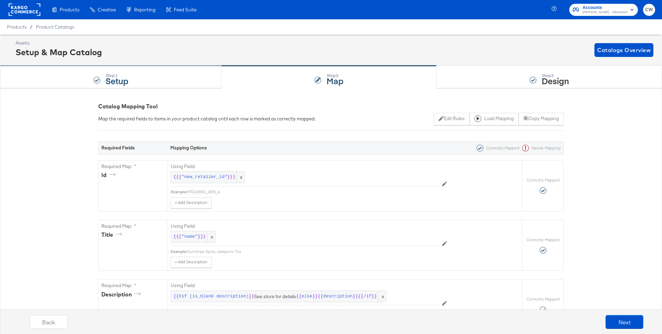
click at [154, 79] on div "Step: 1 Setup" at bounding box center [110, 77] width 221 height 23
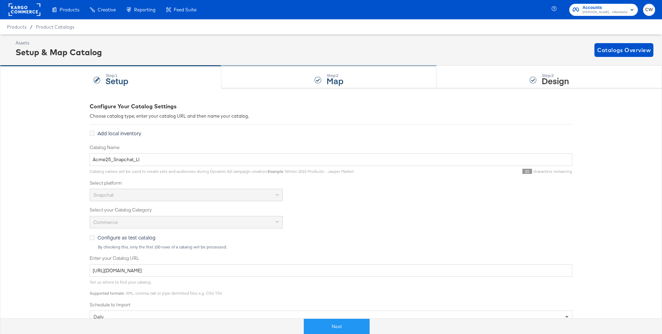
click at [388, 79] on div "Step: 2 Map" at bounding box center [328, 77] width 215 height 23
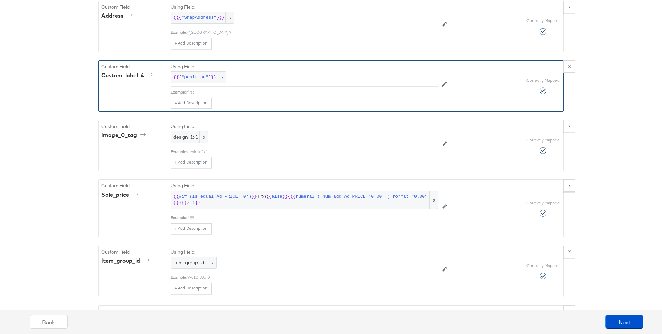
scroll to position [2066, 0]
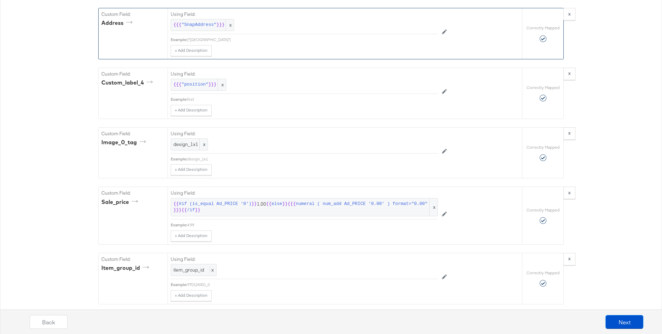
drag, startPoint x: 289, startPoint y: 160, endPoint x: 189, endPoint y: 160, distance: 99.3
click at [189, 42] on div "{"latitude":"39.916396","longitude":"-75.430373"}" at bounding box center [312, 40] width 251 height 6
copy div ""latitude":"39.916396","longitude":"-75.430373"}"
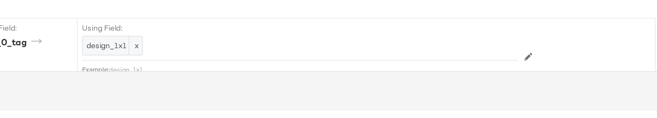
scroll to position [2146, 0]
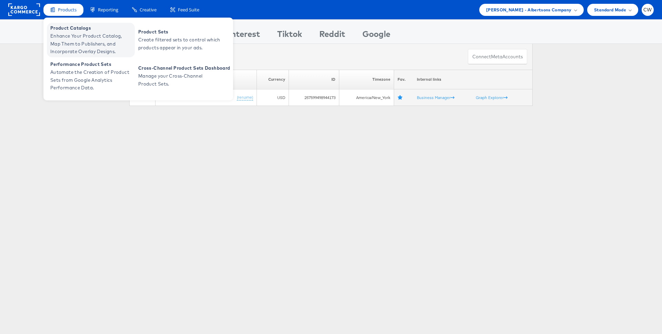
click at [74, 37] on span "Enhance Your Product Catalog, Map Them to Publishers, and Incorporate Overlay D…" at bounding box center [91, 43] width 83 height 23
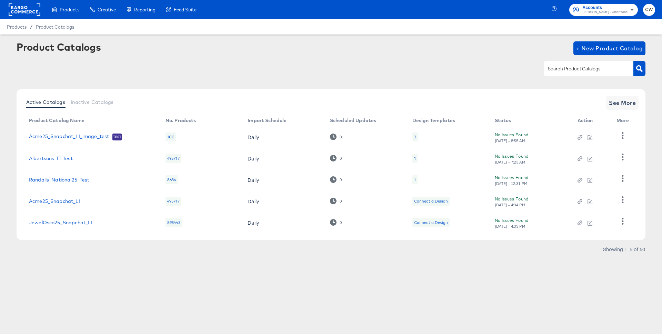
click at [33, 8] on rect at bounding box center [25, 9] width 32 height 12
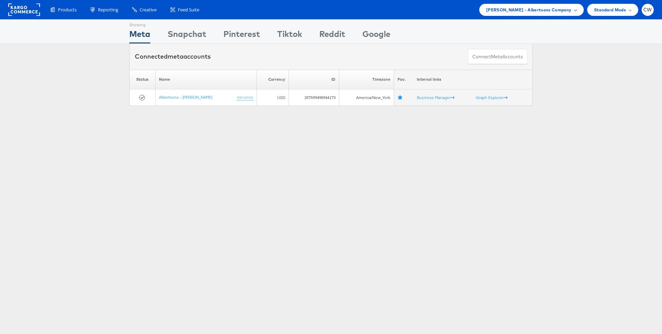
click at [542, 13] on span "[PERSON_NAME] - Albertsons Company" at bounding box center [528, 9] width 85 height 7
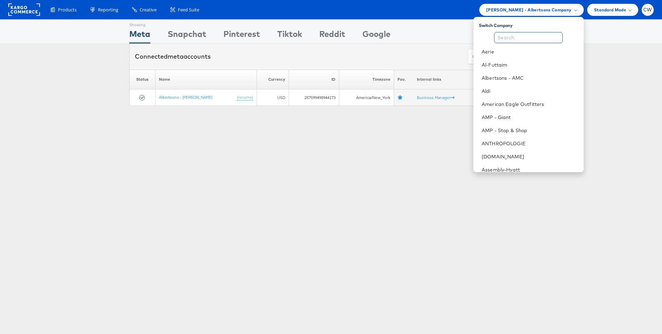
click at [528, 40] on input "text" at bounding box center [528, 37] width 69 height 11
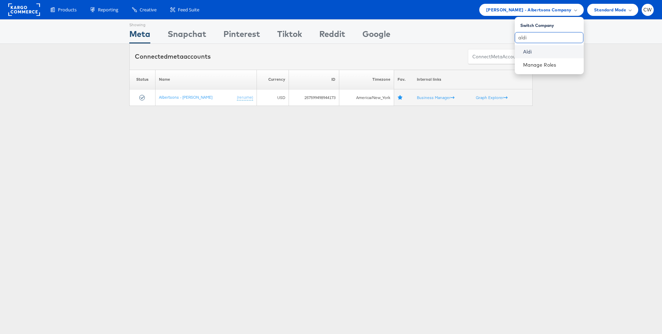
type input "aldi"
click at [536, 51] on link "Aldi" at bounding box center [550, 51] width 55 height 7
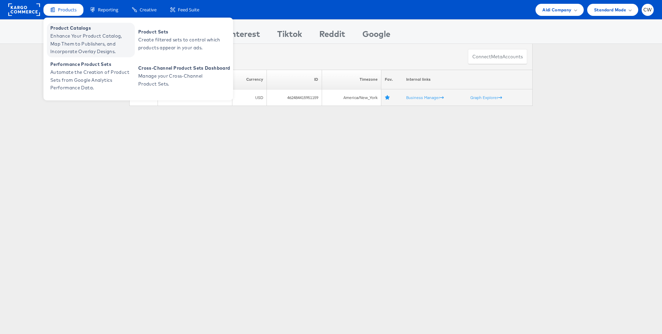
click at [71, 35] on span "Enhance Your Product Catalog, Map Them to Publishers, and Incorporate Overlay D…" at bounding box center [91, 43] width 83 height 23
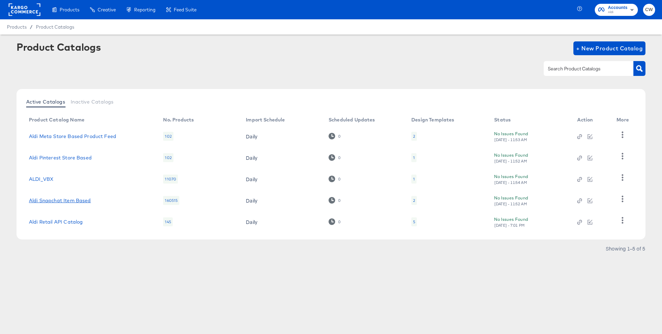
click at [64, 200] on link "Aldi Snapchat Item Based" at bounding box center [60, 201] width 62 height 6
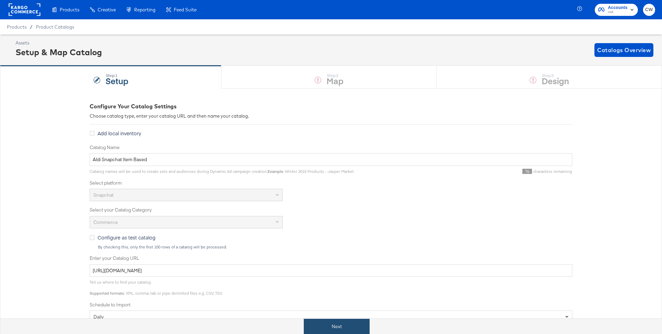
click at [338, 326] on button "Next" at bounding box center [337, 327] width 66 height 16
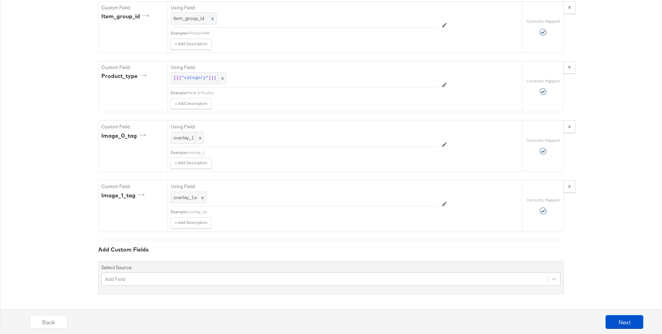
scroll to position [1123, 0]
click at [196, 276] on div "Add Field" at bounding box center [330, 278] width 459 height 13
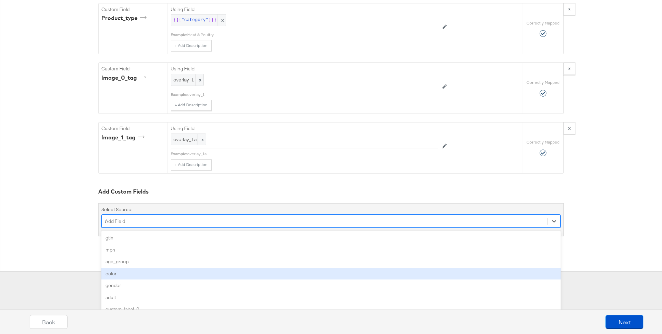
type input "ra"
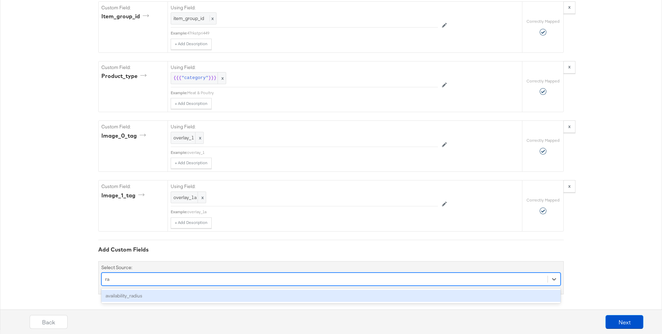
click at [163, 291] on div "availability_radius" at bounding box center [330, 296] width 459 height 12
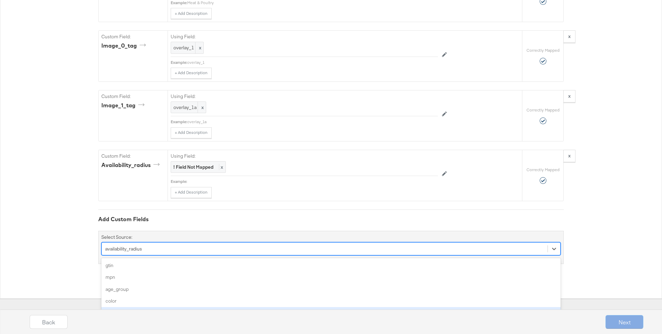
scroll to position [1241, 0]
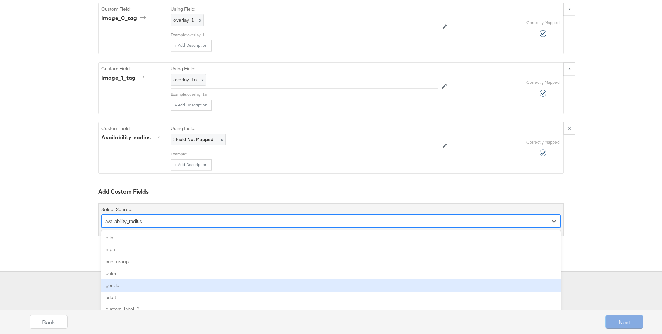
click at [317, 228] on div "option availability_radius, selected. option gender focused, 5 of 101. 101 resu…" at bounding box center [330, 220] width 459 height 13
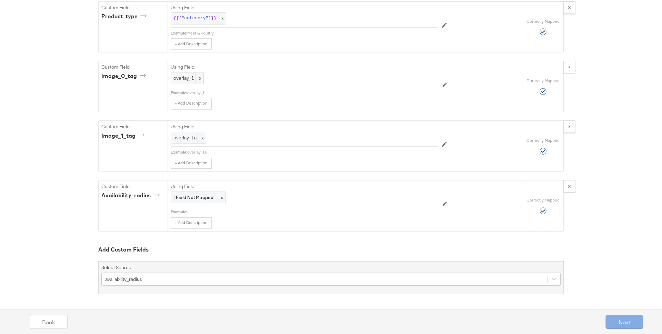
scroll to position [1183, 0]
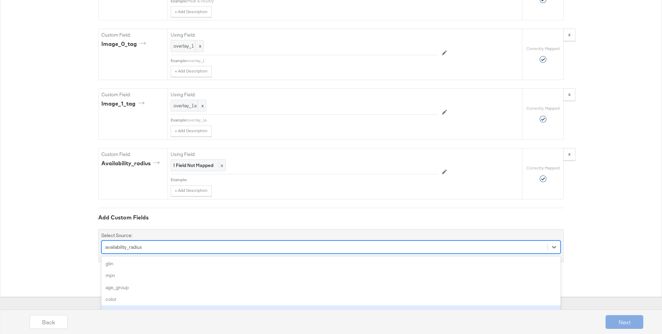
scroll to position [1241, 0]
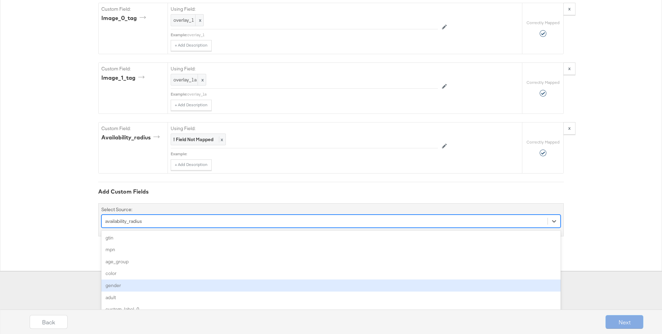
click at [236, 228] on div "option availability_radius, selected. option gender focused, 5 of 101. 101 resu…" at bounding box center [330, 220] width 459 height 13
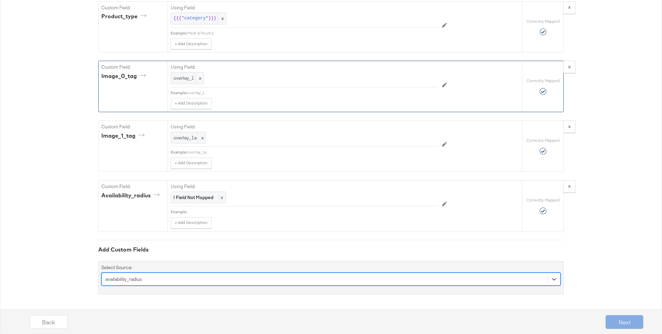
scroll to position [1183, 0]
click at [185, 274] on div "option availability_radius, selected. Select is focused ,type to refine list, p…" at bounding box center [330, 278] width 459 height 13
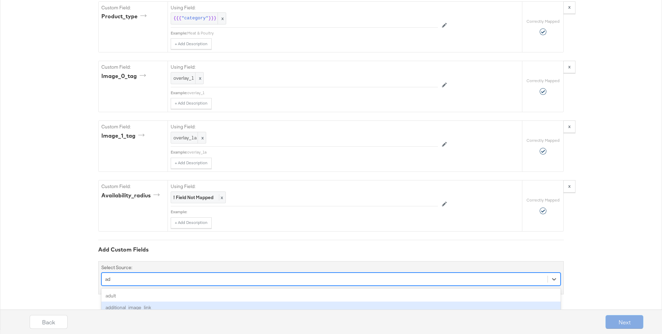
type input "a"
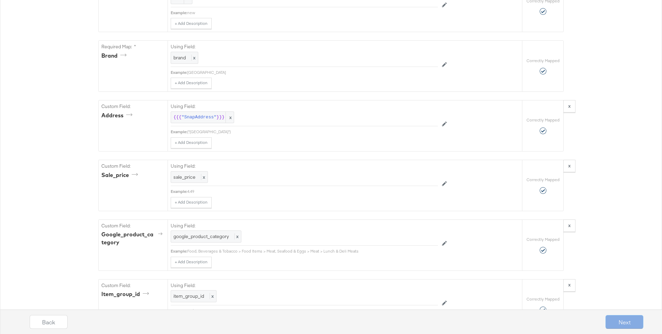
scroll to position [814, 0]
drag, startPoint x: 291, startPoint y: 164, endPoint x: 188, endPoint y: 163, distance: 103.4
click at [188, 134] on div "Example: {"latitude":"35.11989665","longitude":"-80.95604288"}" at bounding box center [304, 132] width 267 height 6
copy div "{"latitude":"35.11989665","longitude":"-80.95604288"}"
click at [292, 148] on div "+ Add Description Add Note" at bounding box center [304, 142] width 267 height 11
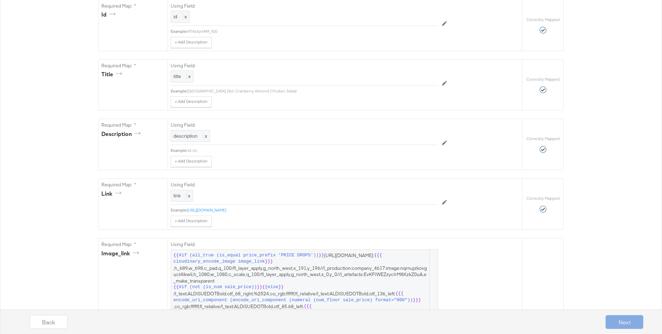
scroll to position [0, 0]
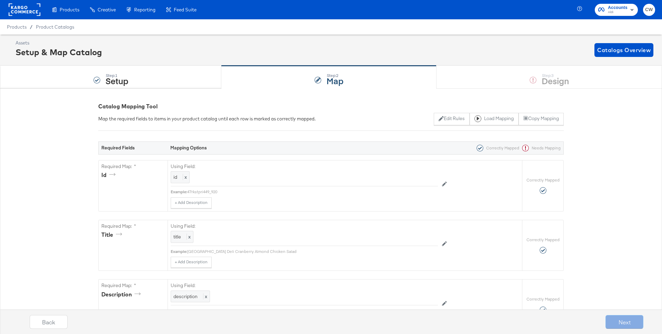
click at [30, 8] on rect at bounding box center [25, 9] width 32 height 12
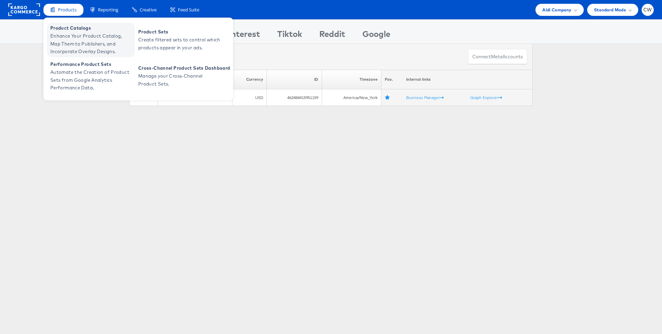
click at [88, 29] on span "Product Catalogs" at bounding box center [91, 28] width 83 height 8
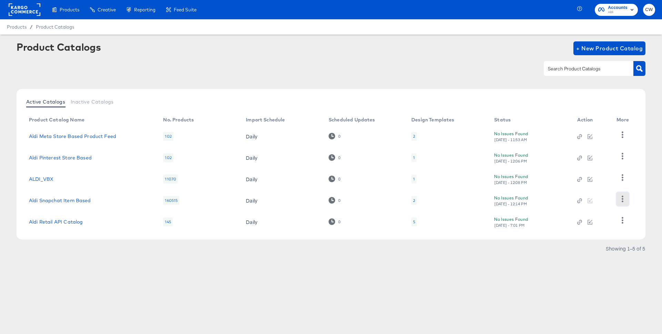
click at [625, 195] on button "button" at bounding box center [622, 199] width 12 height 14
click at [600, 153] on div "HUD Checks (Internal)" at bounding box center [594, 153] width 69 height 11
click at [75, 201] on link "Aldi Snapchat Item Based" at bounding box center [60, 201] width 62 height 6
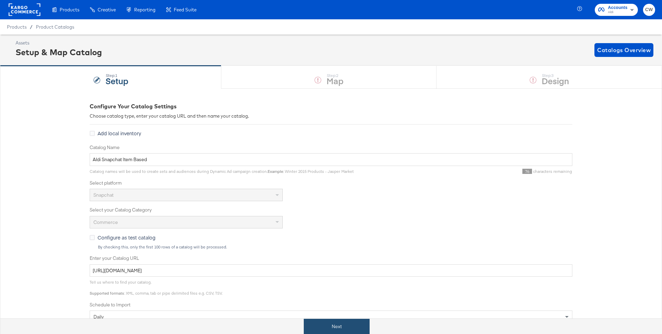
click at [358, 326] on button "Next" at bounding box center [337, 327] width 66 height 16
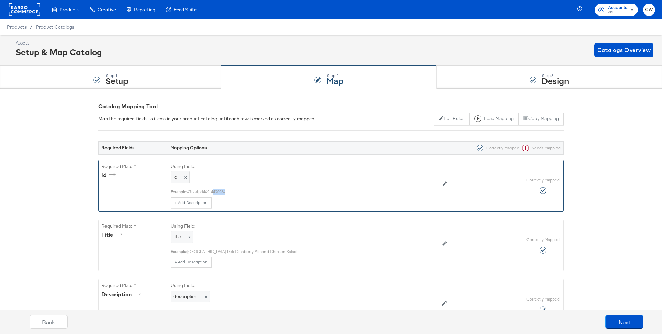
drag, startPoint x: 232, startPoint y: 191, endPoint x: 213, endPoint y: 191, distance: 19.0
click at [213, 191] on div "47rkstpri449_4420934" at bounding box center [312, 192] width 251 height 6
click at [234, 192] on div "47rkstpri449_4420934" at bounding box center [312, 192] width 251 height 6
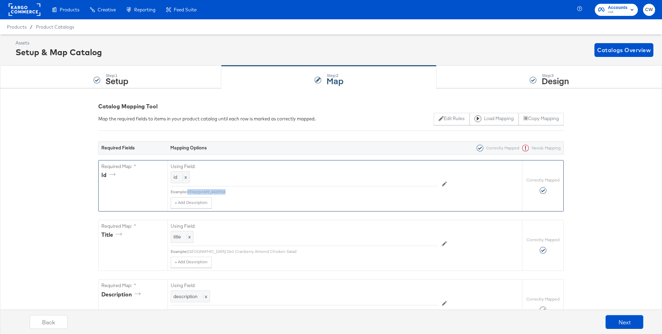
drag, startPoint x: 232, startPoint y: 192, endPoint x: 218, endPoint y: 195, distance: 14.2
click at [218, 195] on div "Using Field: id x Example: 47rkstpri449_4420934 + Add Description Add Note" at bounding box center [304, 184] width 267 height 48
drag, startPoint x: 212, startPoint y: 192, endPoint x: 232, endPoint y: 192, distance: 19.6
click at [232, 192] on div "47rkstpri449_4420934" at bounding box center [312, 192] width 251 height 6
copy div "4420934"
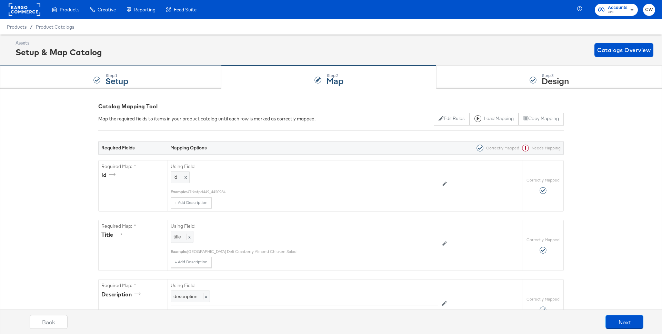
click at [202, 77] on div "Step: 1 Setup" at bounding box center [110, 77] width 221 height 23
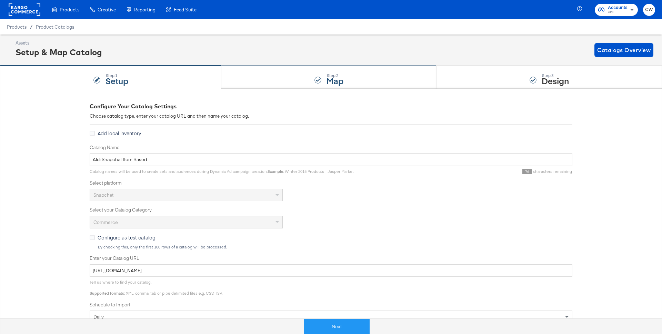
click at [366, 83] on div "Step: 2 Map" at bounding box center [328, 77] width 215 height 23
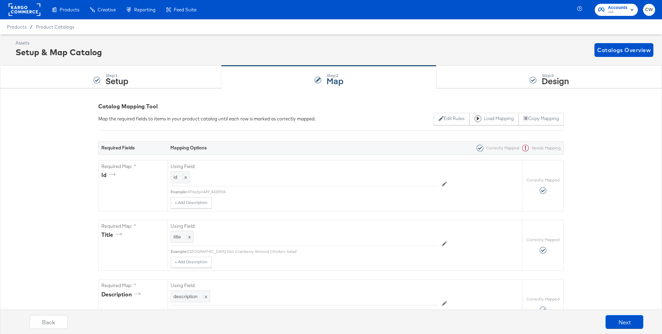
click at [27, 14] on rect at bounding box center [25, 9] width 32 height 12
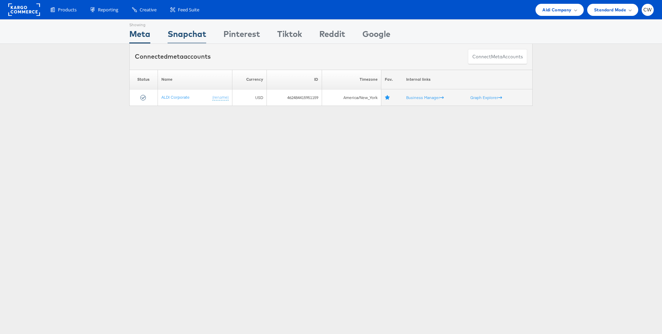
click at [199, 33] on div "Snapchat" at bounding box center [187, 36] width 39 height 16
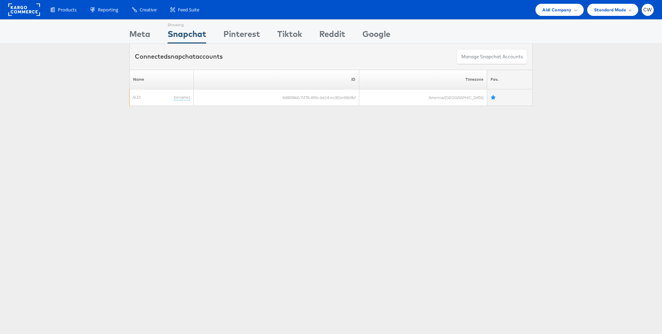
scroll to position [0, 0]
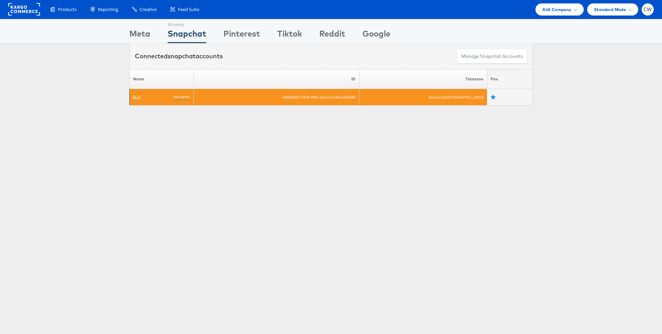
click at [138, 95] on link "ALDI" at bounding box center [136, 96] width 8 height 5
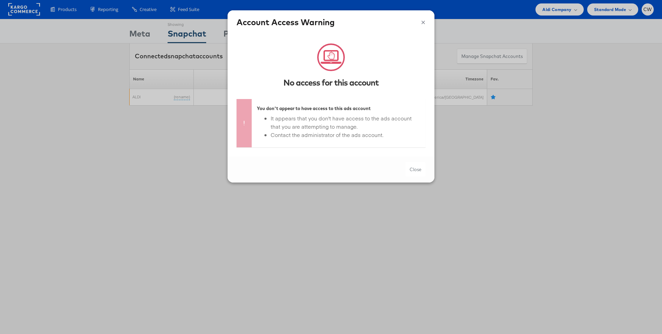
click at [423, 23] on button "×" at bounding box center [423, 21] width 4 height 10
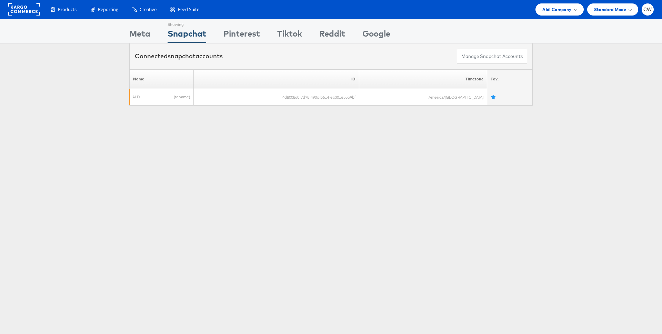
click at [26, 12] on rect at bounding box center [24, 9] width 32 height 12
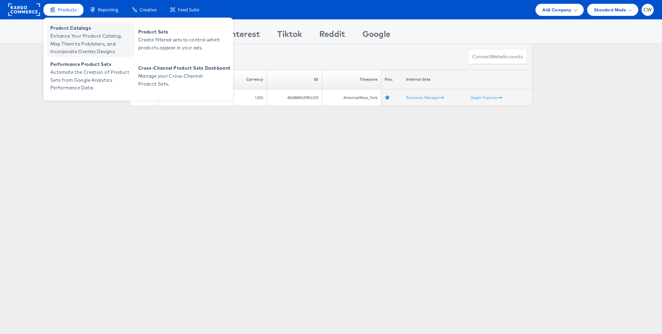
click at [68, 37] on span "Enhance Your Product Catalog, Map Them to Publishers, and Incorporate Overlay D…" at bounding box center [91, 43] width 83 height 23
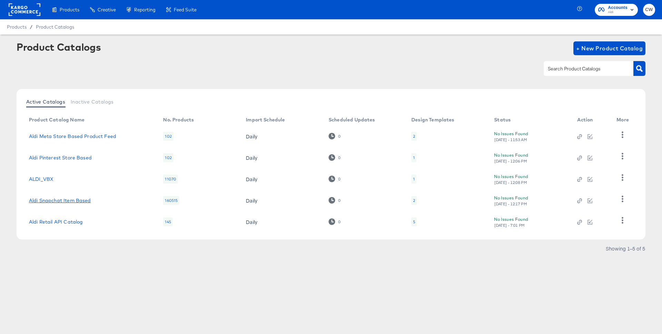
click at [73, 201] on link "Aldi Snapchat Item Based" at bounding box center [60, 201] width 62 height 6
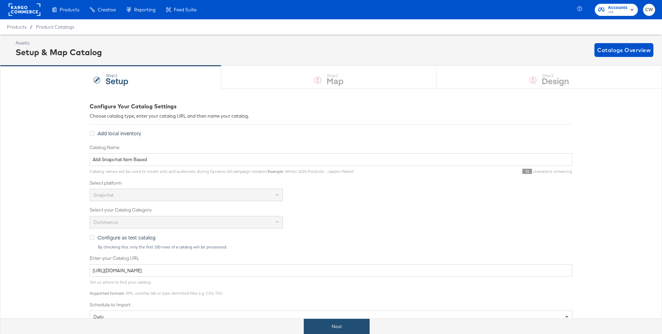
click at [336, 325] on button "Next" at bounding box center [337, 327] width 66 height 16
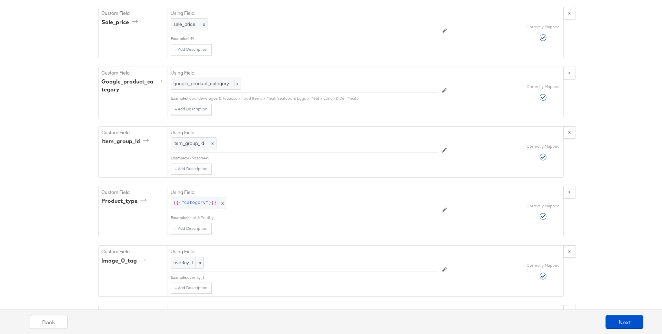
scroll to position [1183, 0]
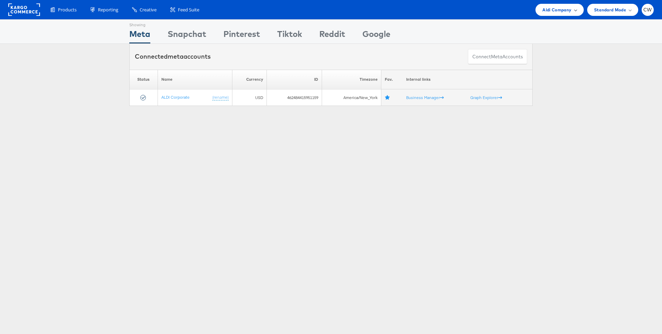
click at [568, 12] on span "Aldi Company" at bounding box center [556, 9] width 29 height 7
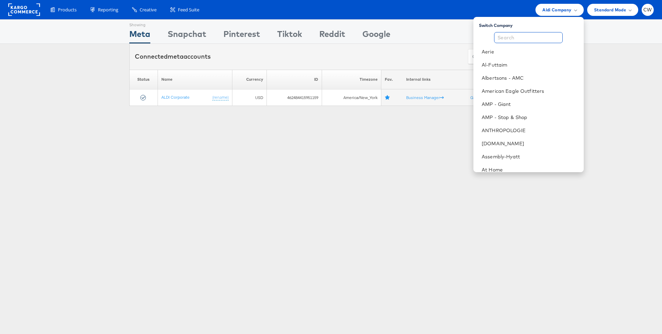
click at [536, 36] on input "text" at bounding box center [528, 37] width 69 height 11
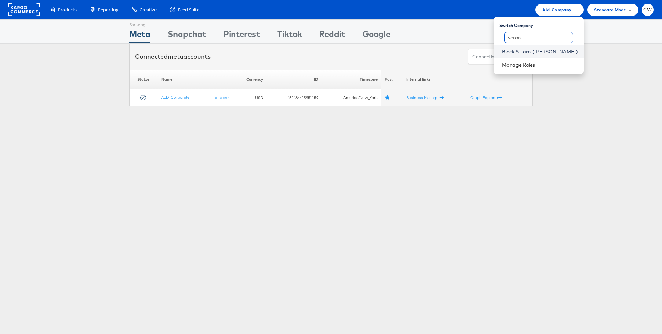
type input "veron"
click at [550, 54] on link "Block & Tam ([PERSON_NAME])" at bounding box center [540, 51] width 76 height 7
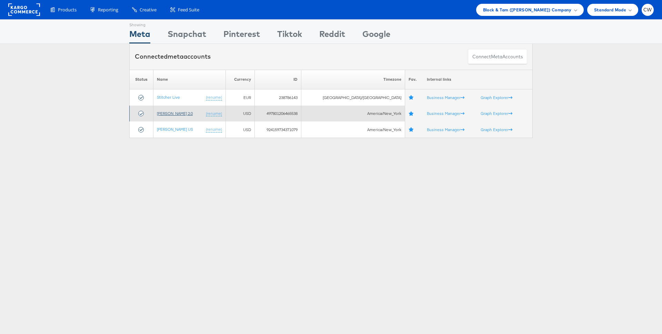
click at [178, 115] on link "[PERSON_NAME] 2.0" at bounding box center [175, 113] width 36 height 5
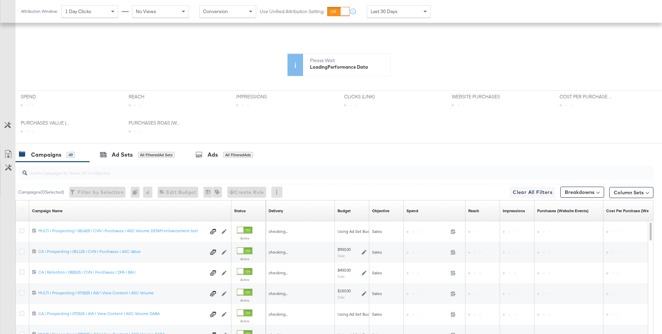
scroll to position [158, 0]
click at [134, 152] on div "Ad Sets All Filtered Ad Sets" at bounding box center [137, 154] width 75 height 8
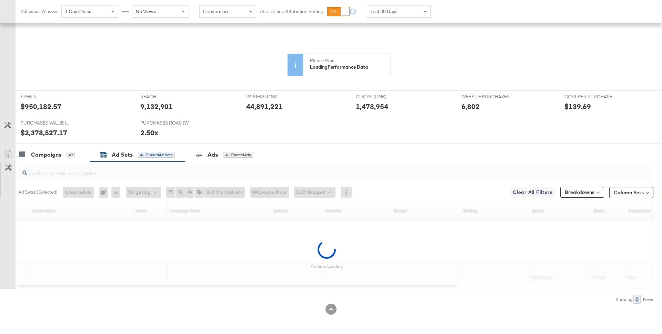
scroll to position [0, 0]
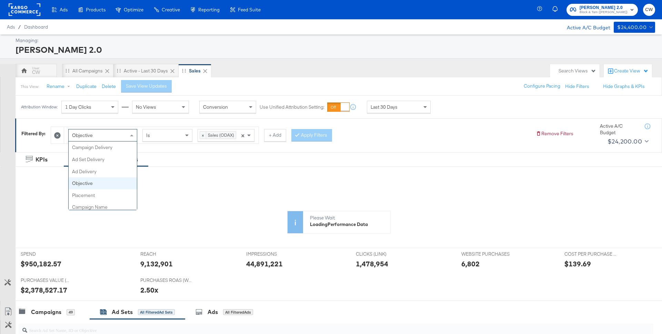
click at [110, 134] on div "Objective" at bounding box center [103, 135] width 68 height 12
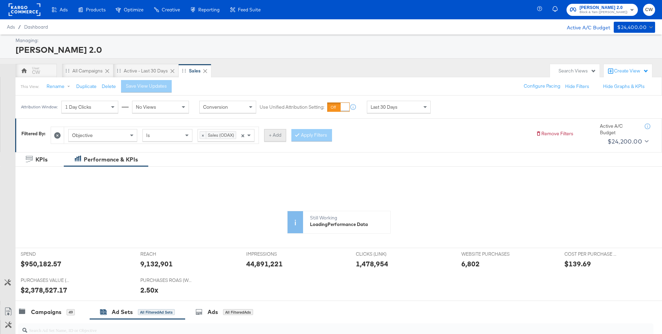
click at [278, 134] on button "+ Add" at bounding box center [275, 135] width 22 height 12
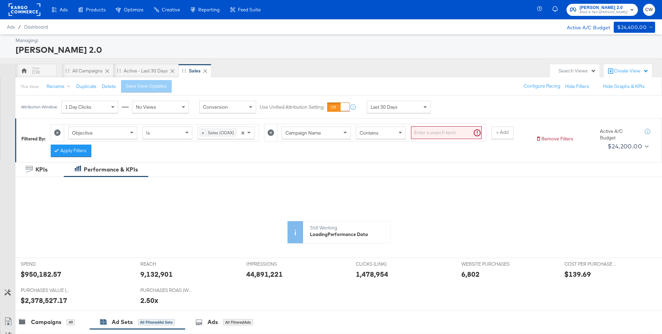
click at [306, 131] on span "Campaign Name" at bounding box center [303, 133] width 36 height 6
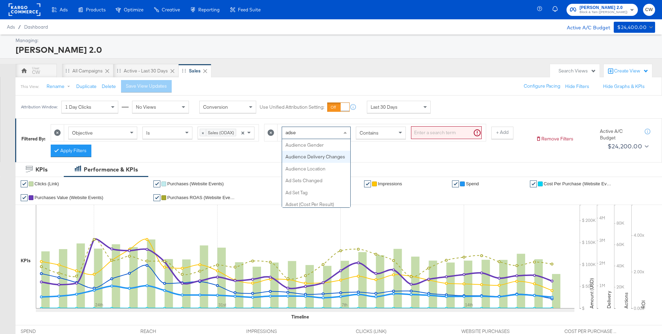
type input "adset"
click at [430, 133] on input "search" at bounding box center [446, 132] width 71 height 13
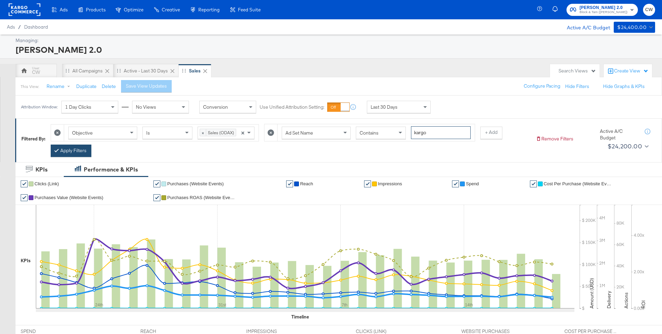
type input "kargo"
click at [80, 152] on button "Apply Filters" at bounding box center [71, 150] width 41 height 12
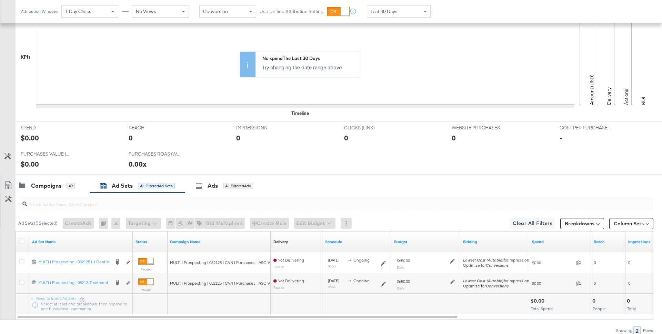
scroll to position [234, 0]
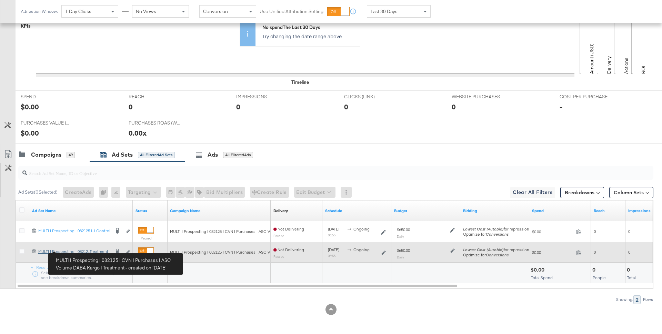
click at [92, 252] on div "MULTI | Prospecting | 082125 | CVN | Purchases | ASC Volume DABA Kargo | Treatm…" at bounding box center [74, 252] width 72 height 6
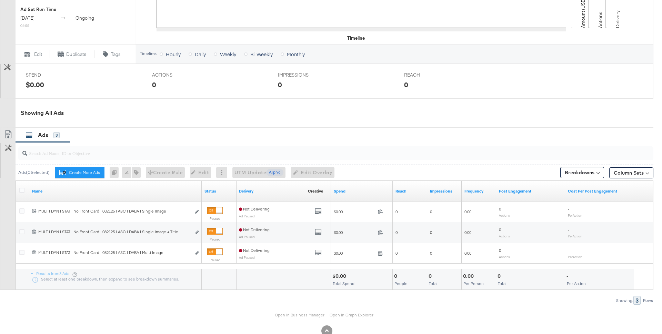
scroll to position [250, 0]
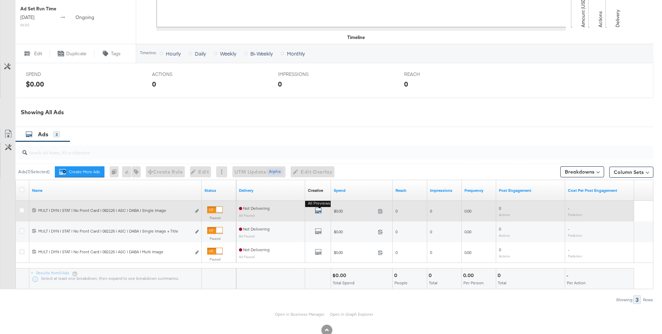
click at [318, 209] on icon "default" at bounding box center [318, 210] width 7 height 7
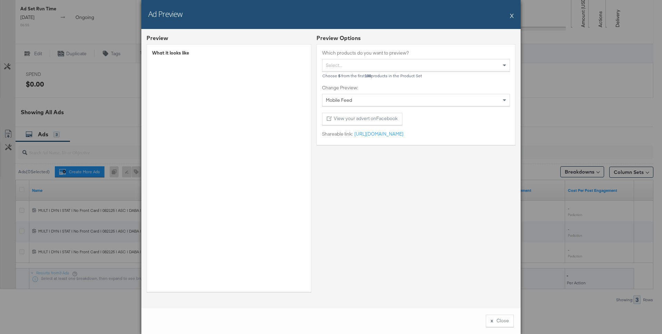
click at [511, 15] on button "X" at bounding box center [512, 16] width 4 height 14
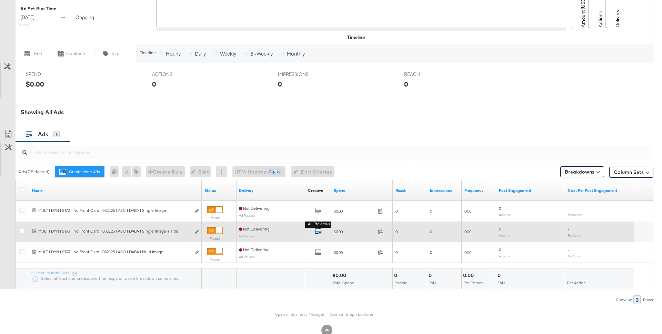
click at [320, 230] on icon "default" at bounding box center [318, 231] width 7 height 7
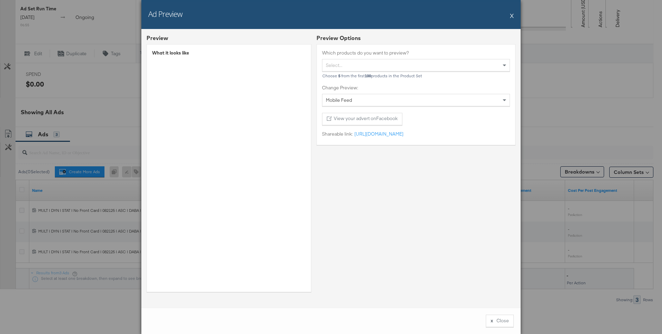
click at [511, 19] on button "X" at bounding box center [512, 16] width 4 height 14
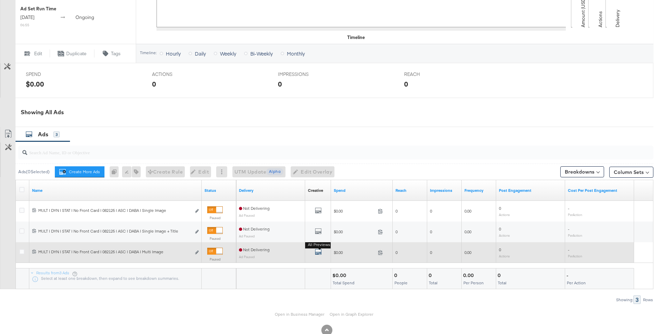
click at [317, 252] on icon "default" at bounding box center [318, 251] width 7 height 7
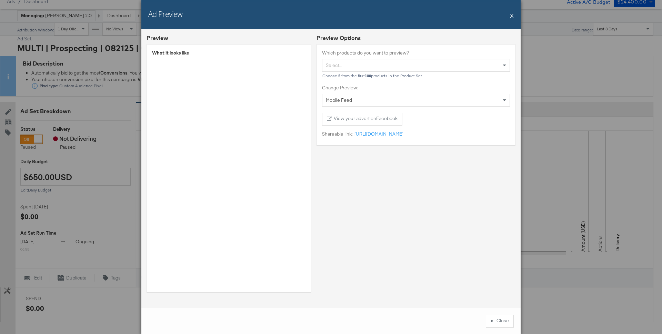
scroll to position [29, 0]
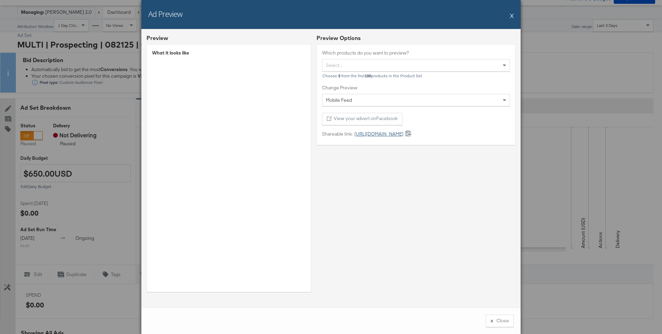
click at [403, 132] on link "https://fb.me/xsc5se98Xdc4hCG" at bounding box center [378, 134] width 51 height 7
click at [513, 12] on button "X" at bounding box center [512, 16] width 4 height 14
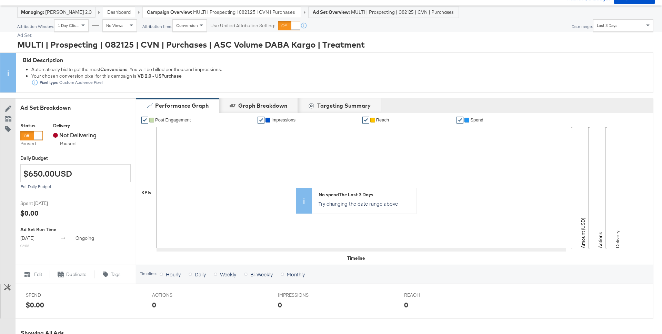
scroll to position [267, 0]
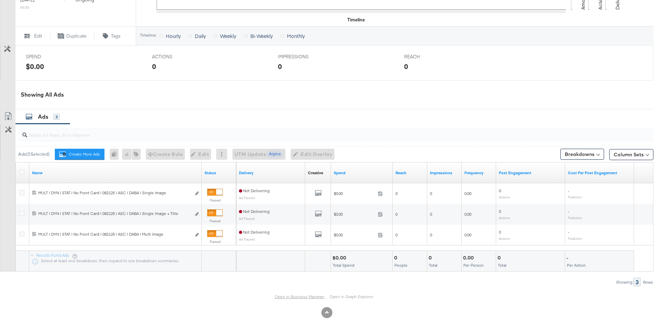
click at [299, 297] on link "Open in Business Manager" at bounding box center [300, 297] width 50 height 6
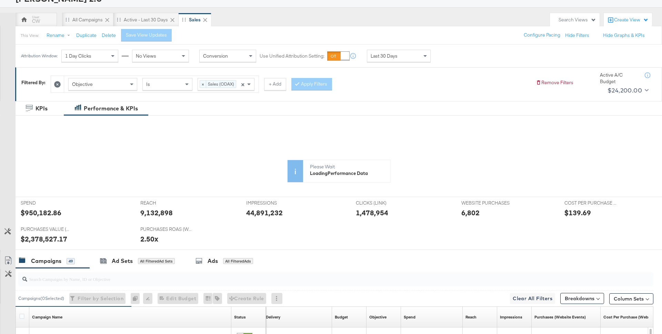
scroll to position [47, 0]
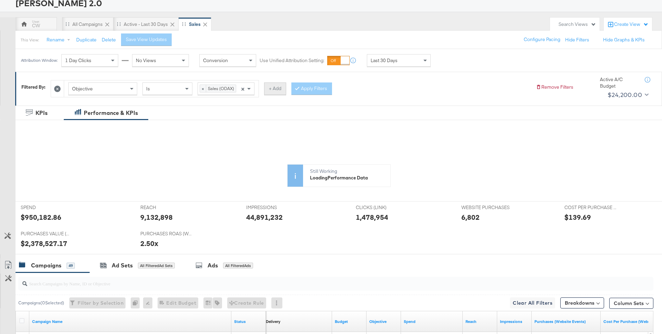
click at [270, 92] on button "+ Add" at bounding box center [275, 88] width 22 height 12
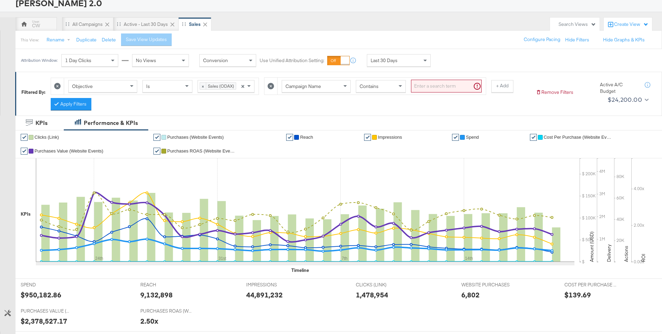
click at [427, 84] on input "search" at bounding box center [446, 86] width 71 height 13
type input "kargo"
click at [85, 105] on button "Apply Filters" at bounding box center [71, 104] width 41 height 12
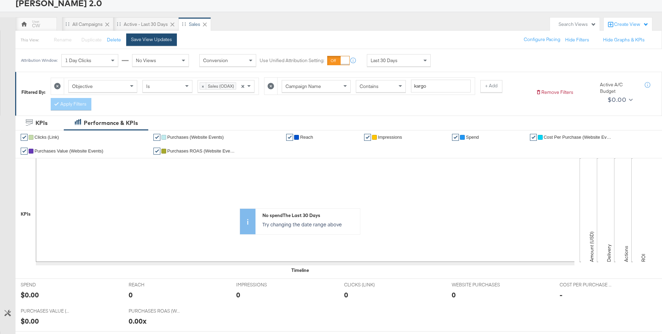
click at [165, 42] on div "Save View Updates" at bounding box center [151, 39] width 41 height 7
click at [57, 39] on button "Rename" at bounding box center [60, 40] width 36 height 12
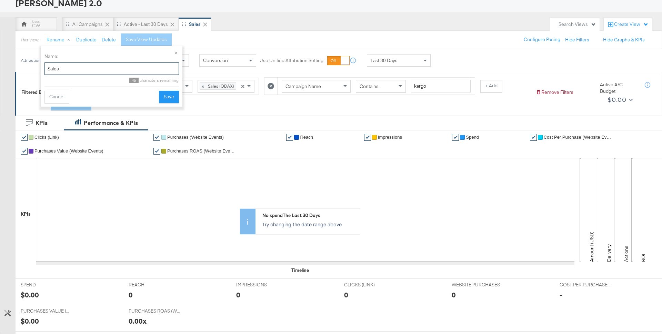
click at [48, 69] on input "Sales" at bounding box center [111, 68] width 134 height 13
type input "Kargo - Sales"
click at [161, 96] on button "Save" at bounding box center [169, 97] width 20 height 12
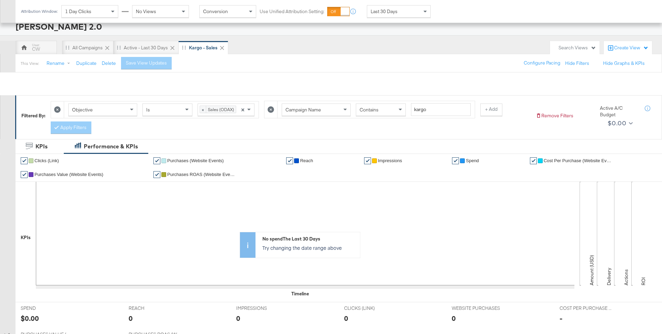
scroll to position [0, 0]
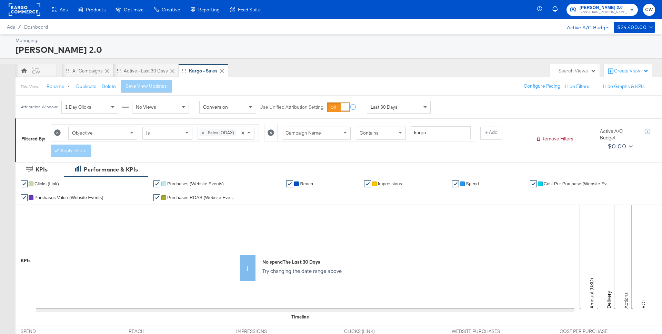
click at [59, 134] on icon at bounding box center [57, 132] width 7 height 7
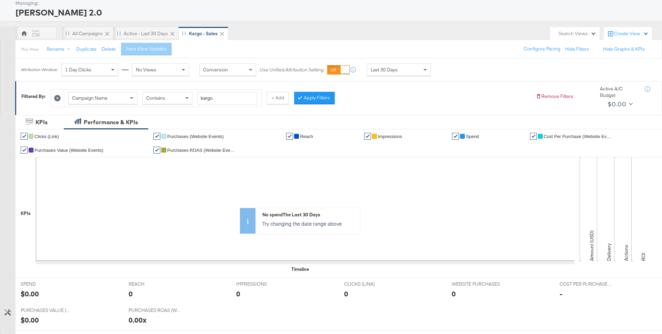
scroll to position [84, 0]
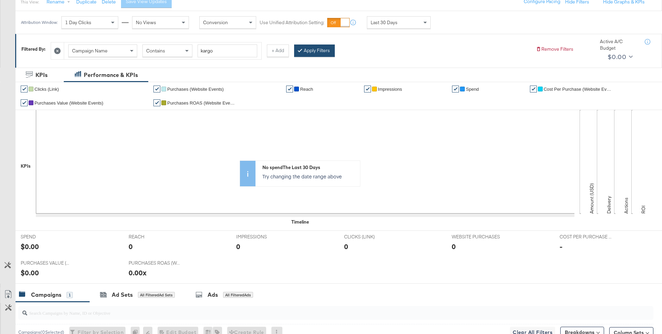
click at [316, 50] on button "Apply Filters" at bounding box center [314, 50] width 41 height 12
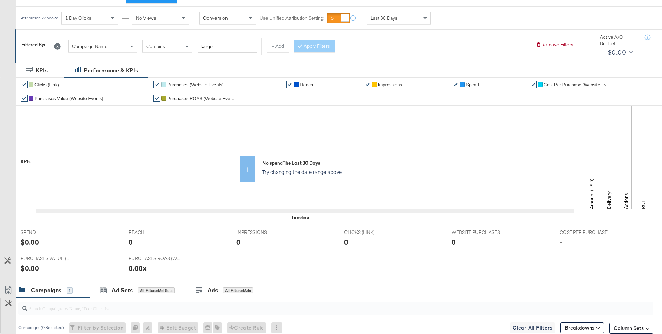
scroll to position [0, 0]
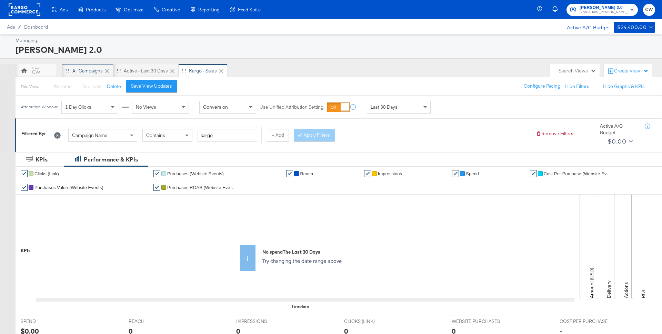
click at [80, 71] on div "All Campaigns" at bounding box center [87, 71] width 30 height 7
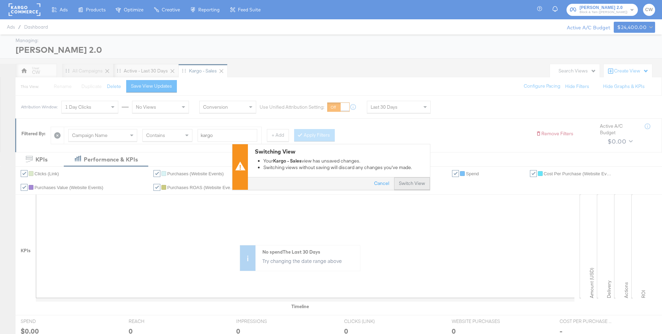
click at [414, 185] on button "Switch View" at bounding box center [412, 184] width 36 height 12
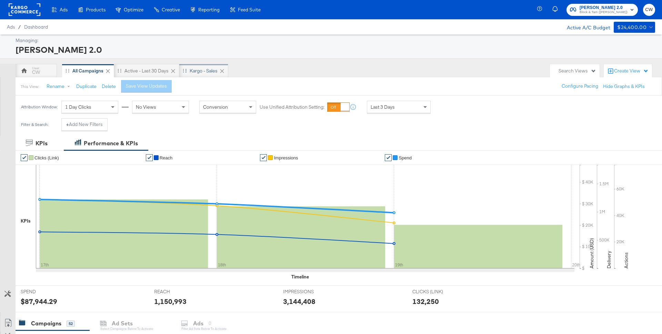
click at [201, 71] on div "Kargo - Sales" at bounding box center [204, 71] width 28 height 7
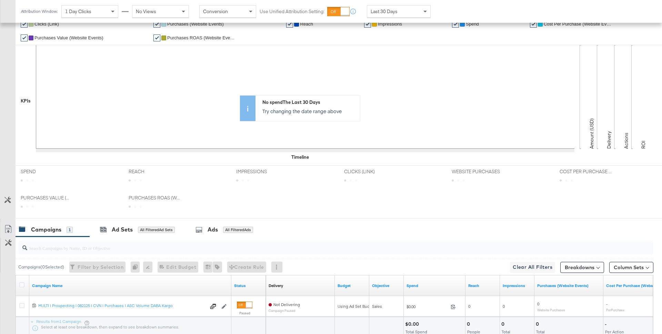
scroll to position [214, 0]
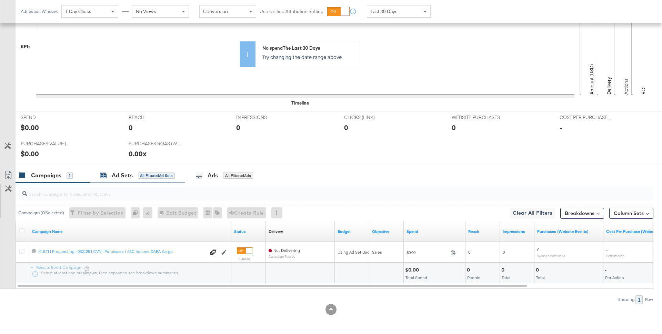
click at [148, 177] on div "All Filtered Ad Sets" at bounding box center [156, 175] width 37 height 6
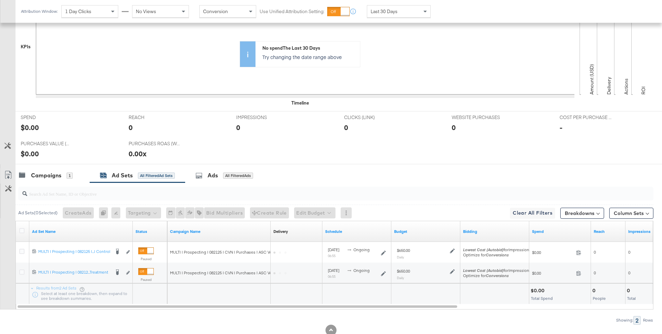
scroll to position [234, 0]
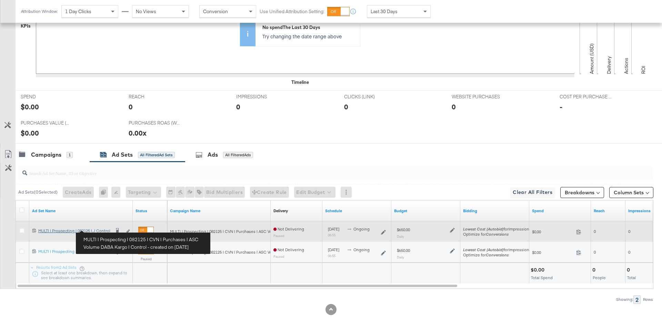
click at [102, 229] on div "MULTI | Prospecting | 082125 | CVN | Purchases | ASC Volume DABA Kargo | Contro…" at bounding box center [74, 231] width 72 height 6
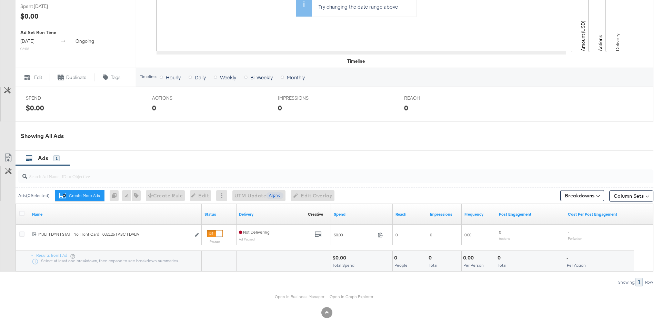
scroll to position [226, 0]
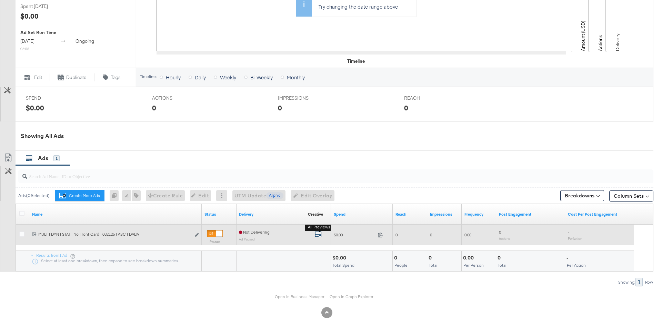
click at [317, 234] on icon "default" at bounding box center [318, 234] width 7 height 7
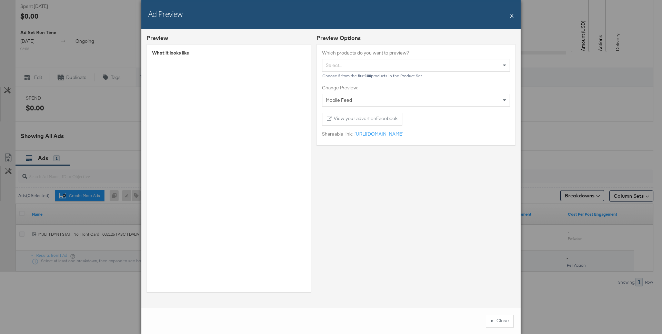
click at [513, 15] on button "X" at bounding box center [512, 16] width 4 height 14
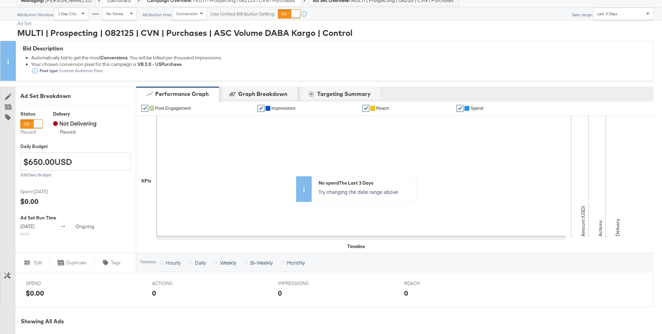
scroll to position [0, 0]
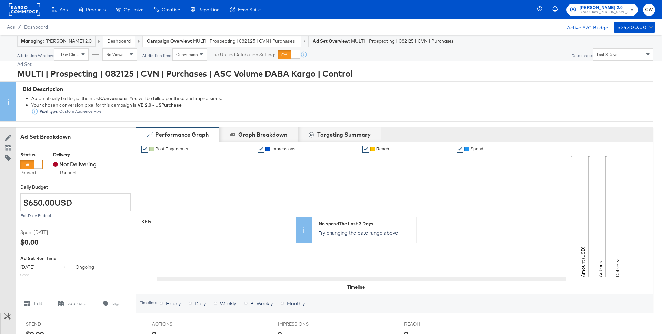
click at [239, 38] on span "MULTI | Prospecting | 082125 | CVN | Purchases | ASC Volume DABA Kargo" at bounding box center [244, 41] width 103 height 7
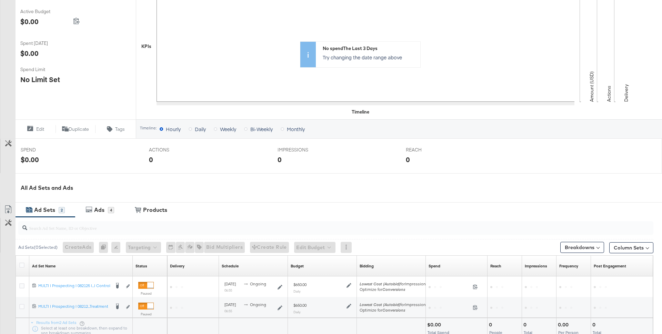
scroll to position [213, 0]
